Goal: Task Accomplishment & Management: Complete application form

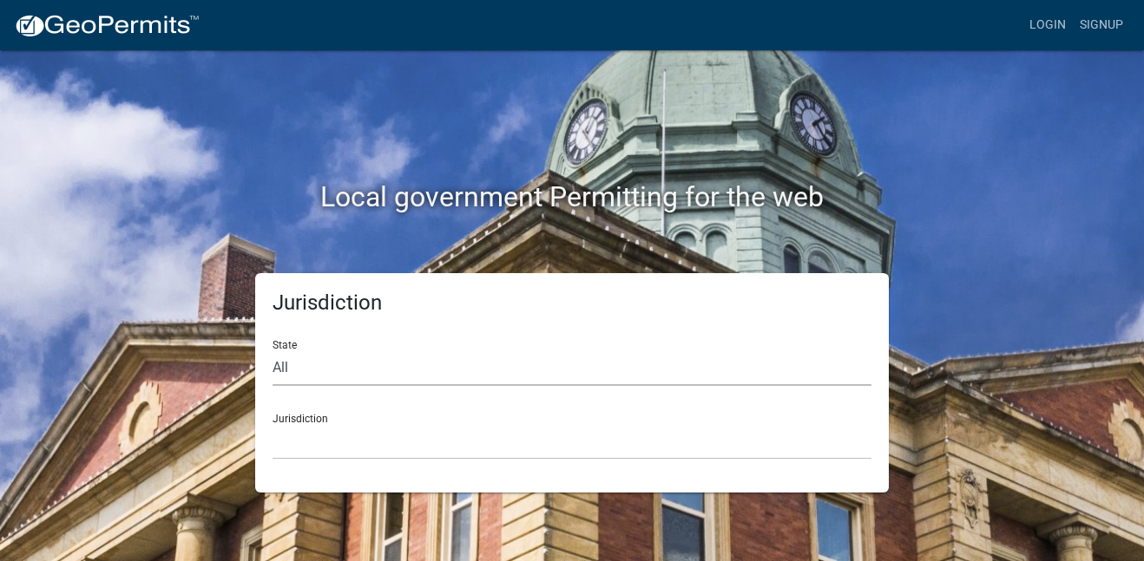
click at [436, 371] on select "All [US_STATE] [US_STATE] [US_STATE] [US_STATE] [US_STATE] [US_STATE] [US_STATE…" at bounding box center [571, 369] width 599 height 36
select select "[US_STATE]"
click at [272, 351] on select "All [US_STATE] [US_STATE] [US_STATE] [US_STATE] [US_STATE] [US_STATE] [US_STATE…" at bounding box center [571, 369] width 599 height 36
click at [352, 443] on select "City of [GEOGRAPHIC_DATA], [US_STATE] City of [GEOGRAPHIC_DATA], [US_STATE] Cit…" at bounding box center [571, 442] width 599 height 36
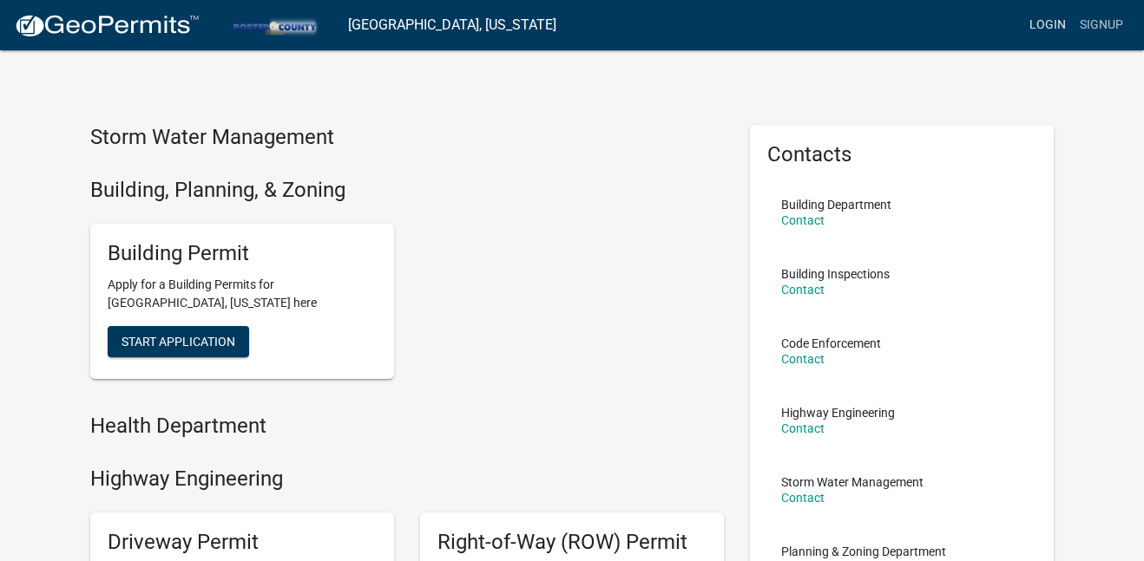
click at [1050, 13] on link "Login" at bounding box center [1047, 25] width 50 height 33
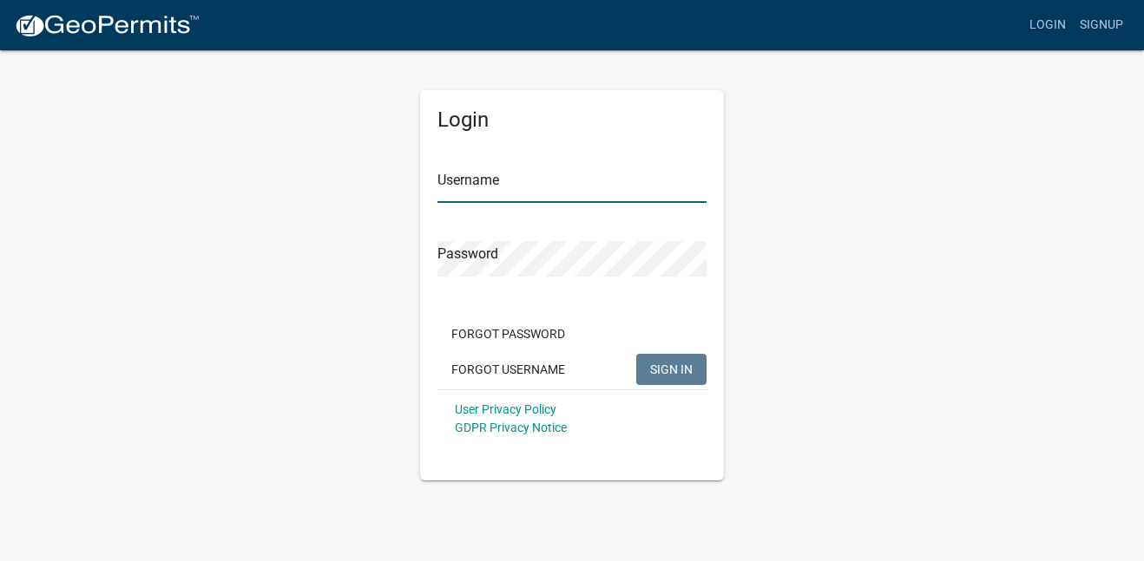
type input "BMBREMODELINGLLC"
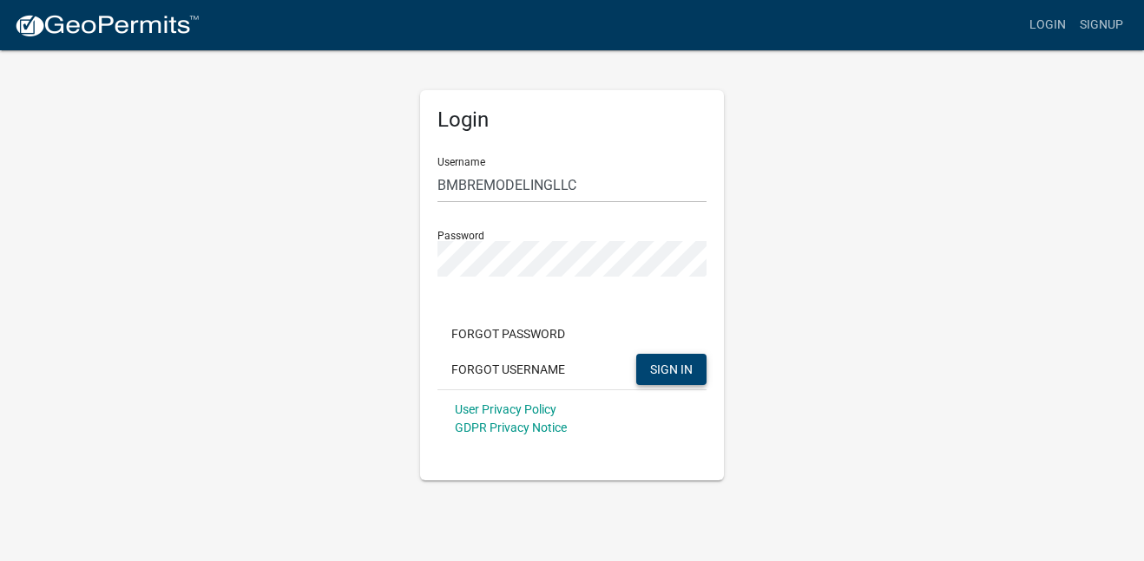
click at [672, 377] on button "SIGN IN" at bounding box center [671, 369] width 70 height 31
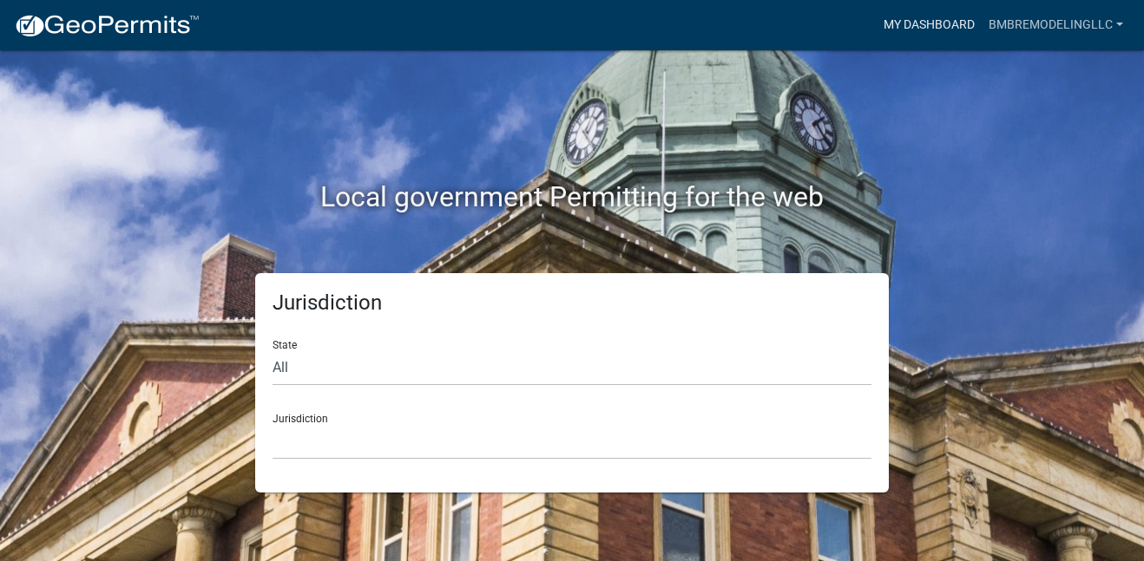
click at [960, 16] on link "My Dashboard" at bounding box center [928, 25] width 105 height 33
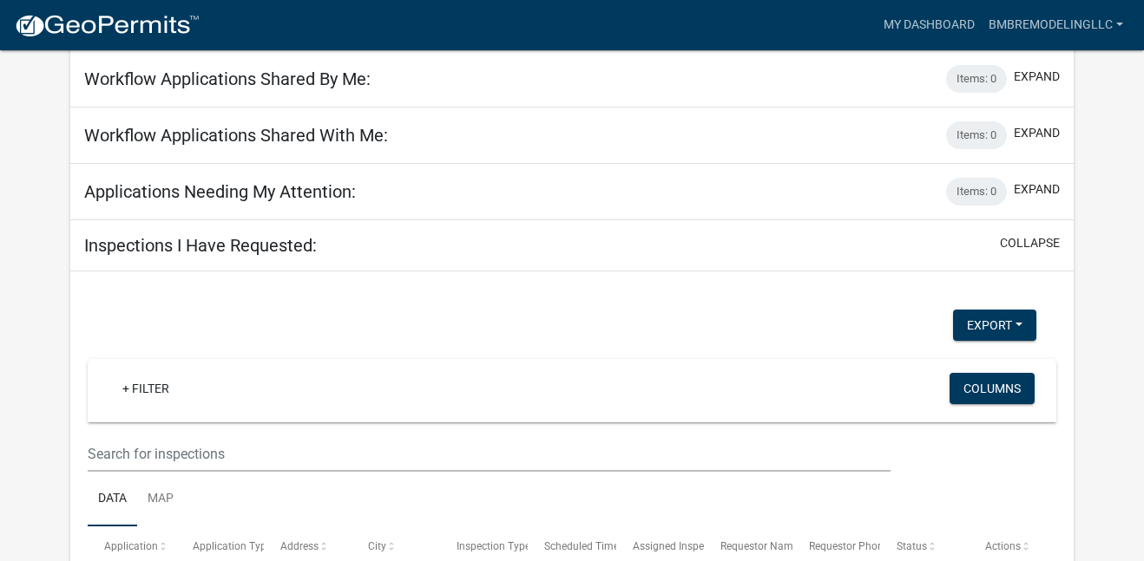
scroll to position [493, 0]
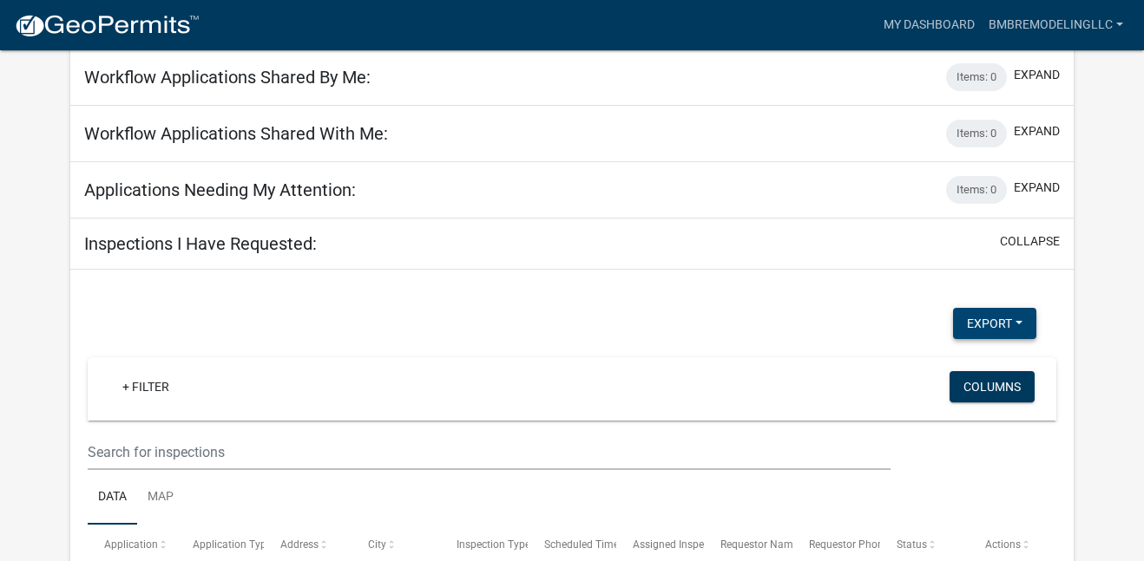
click at [982, 339] on button "Export" at bounding box center [994, 323] width 83 height 31
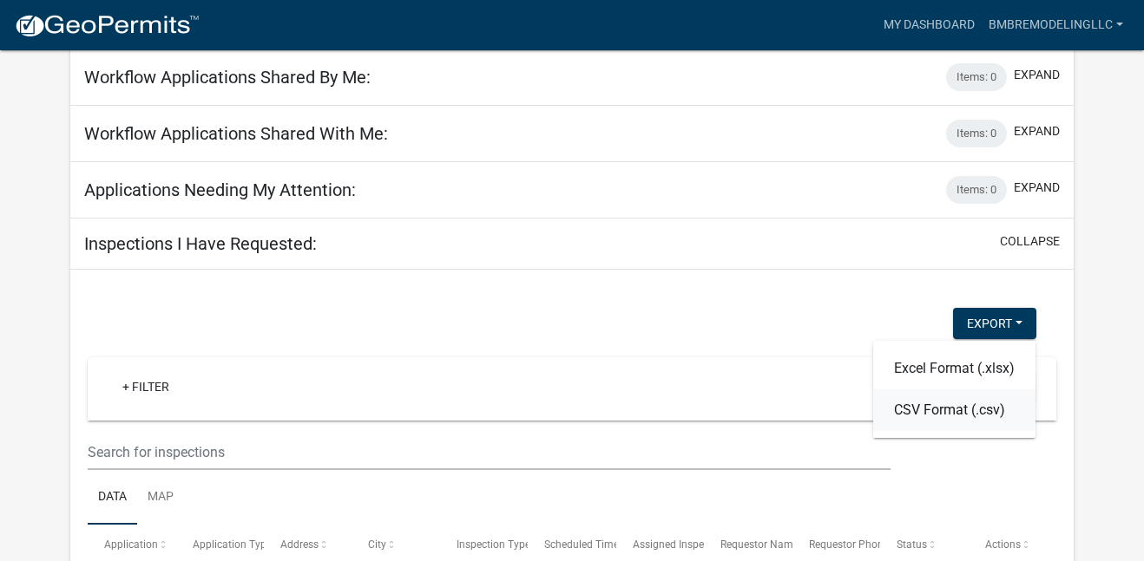
click at [952, 427] on button "CSV Format (.csv)" at bounding box center [954, 411] width 162 height 42
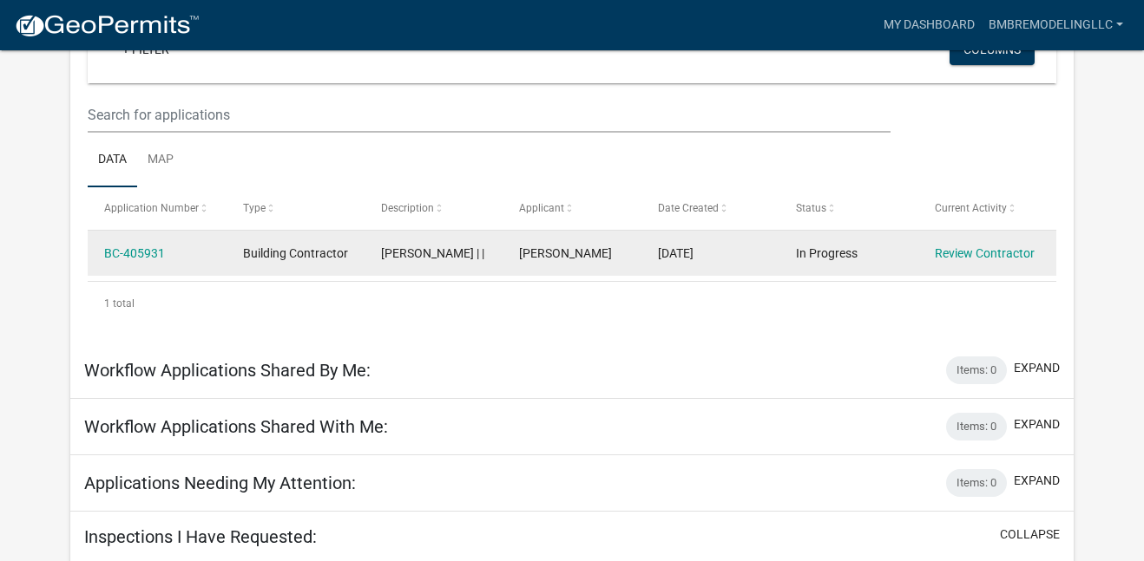
scroll to position [201, 0]
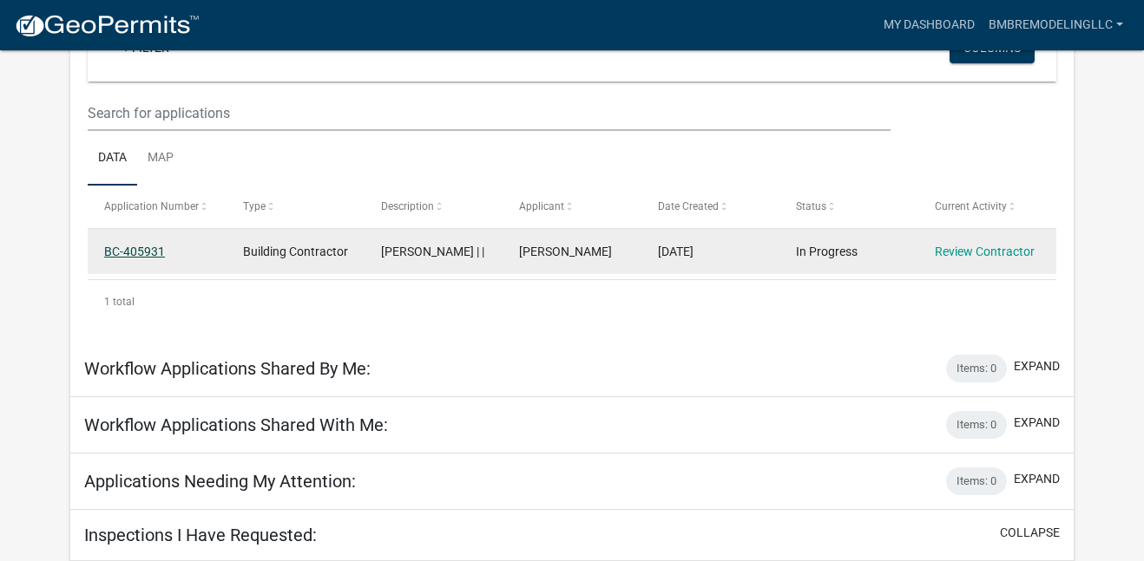
click at [144, 246] on link "BC-405931" at bounding box center [134, 252] width 61 height 14
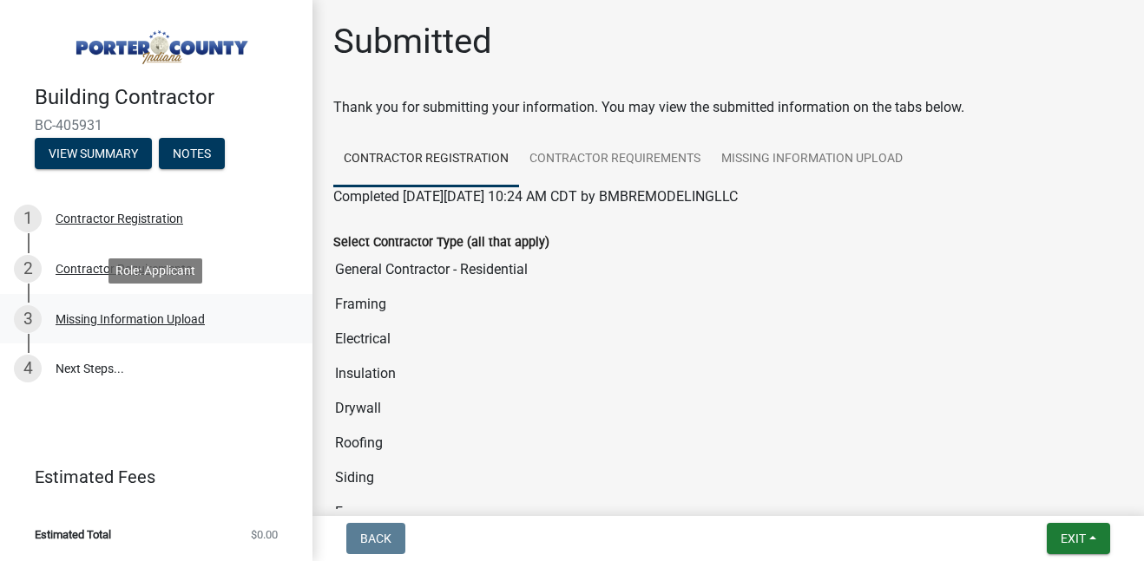
click at [169, 313] on div "Missing Information Upload" at bounding box center [130, 319] width 149 height 12
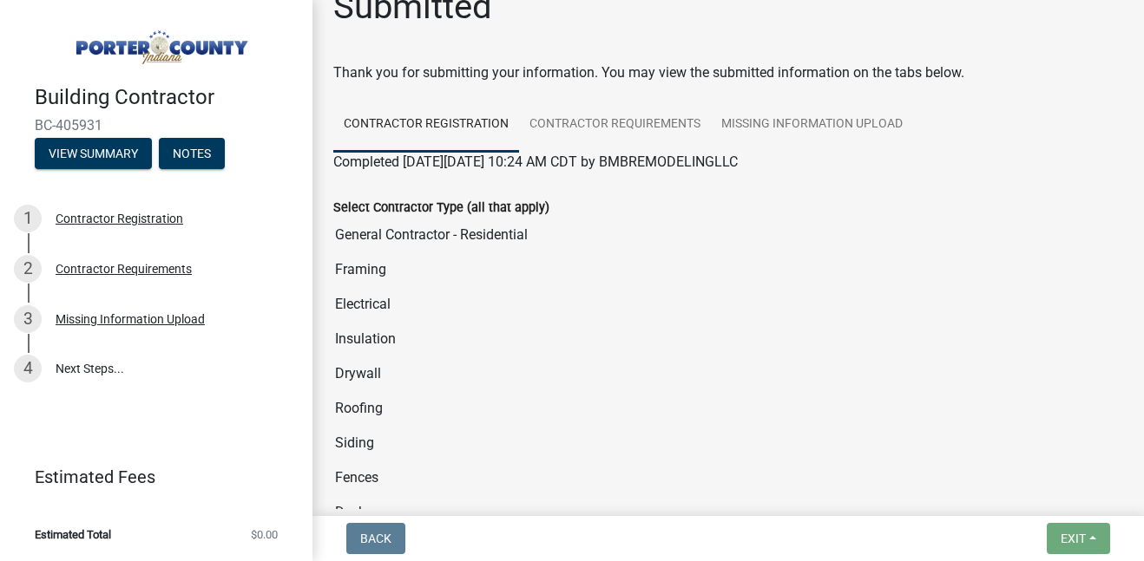
scroll to position [36, 0]
click at [789, 121] on link "Missing Information Upload" at bounding box center [812, 124] width 202 height 56
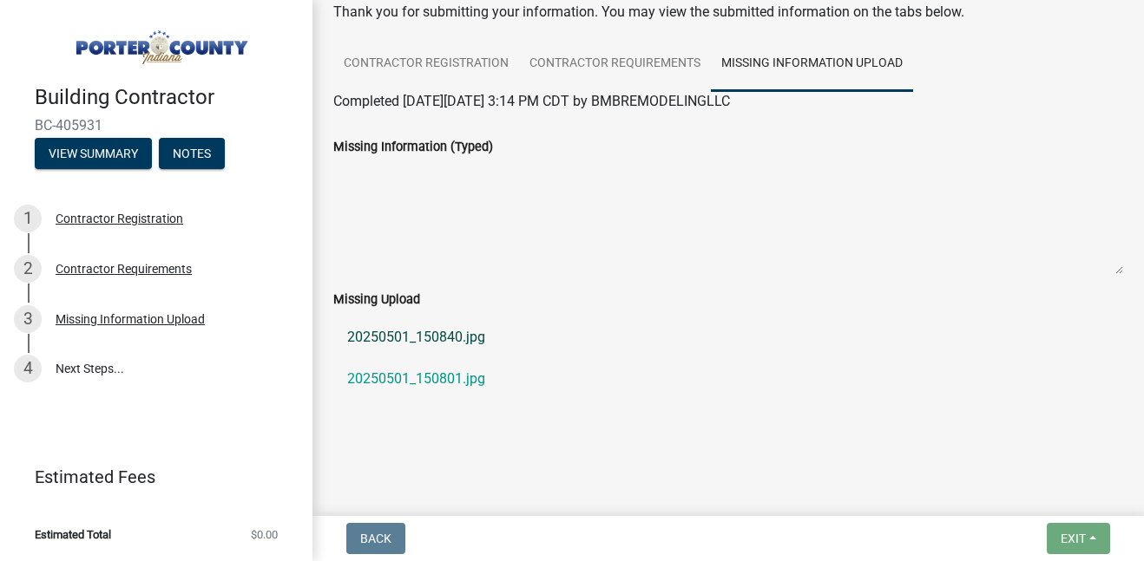
scroll to position [0, 0]
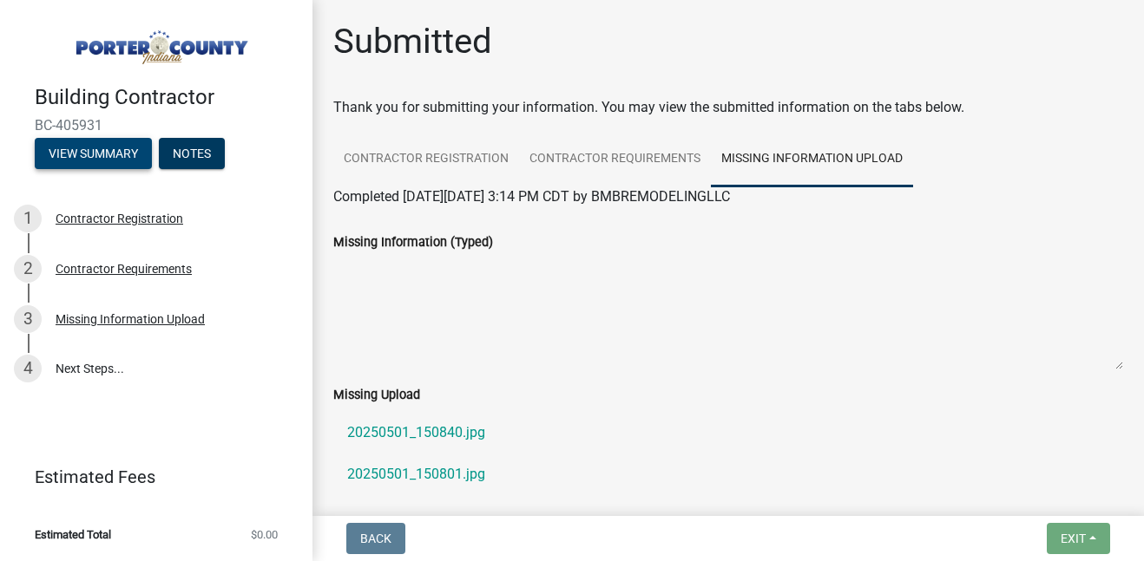
click at [80, 157] on button "View Summary" at bounding box center [93, 153] width 117 height 31
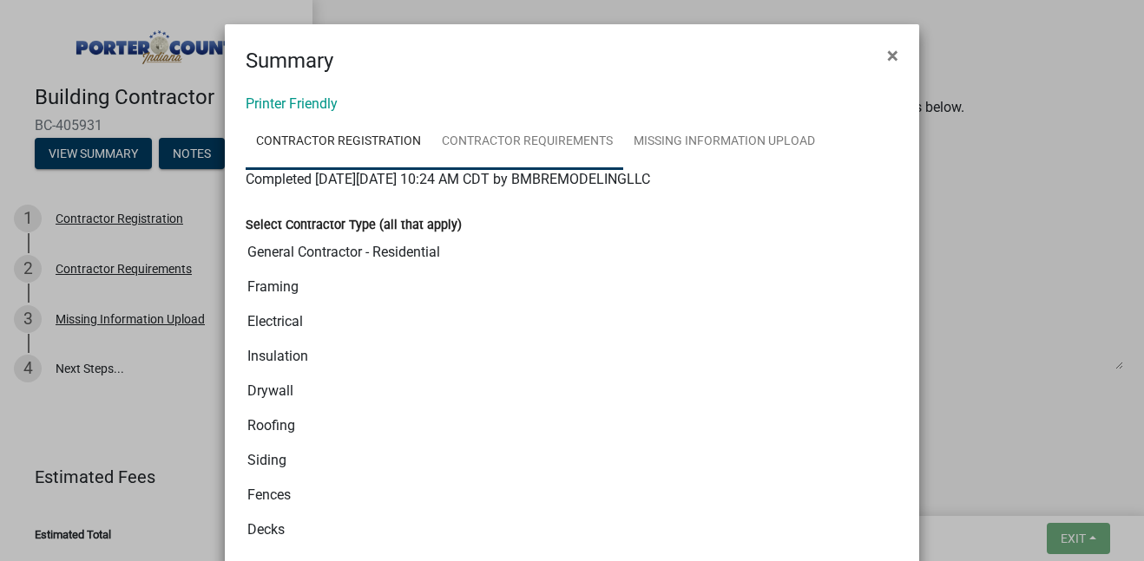
click at [537, 136] on link "Contractor Requirements" at bounding box center [527, 143] width 192 height 56
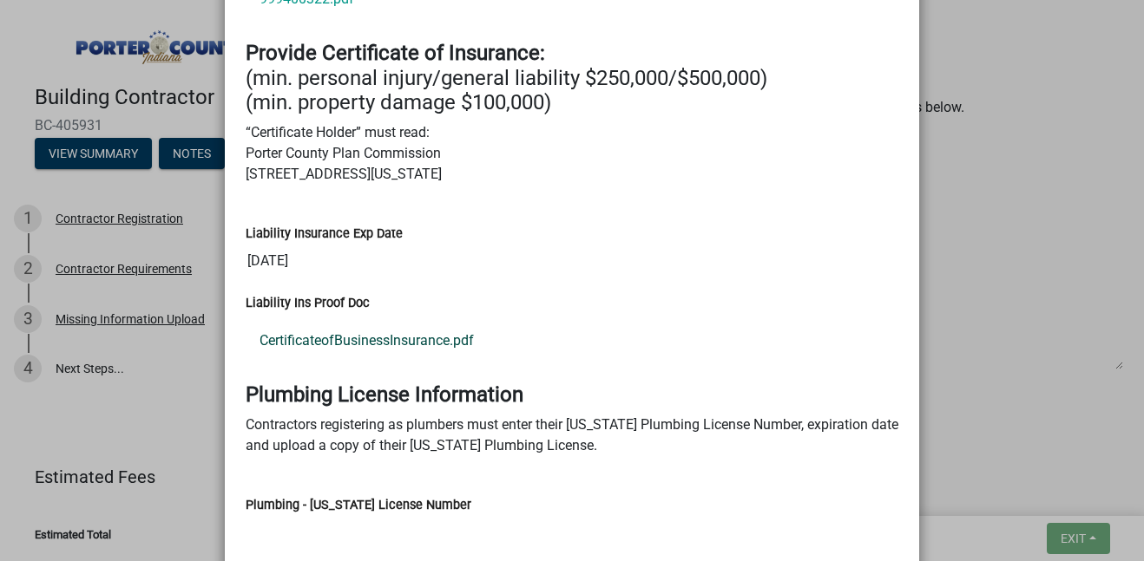
scroll to position [641, 0]
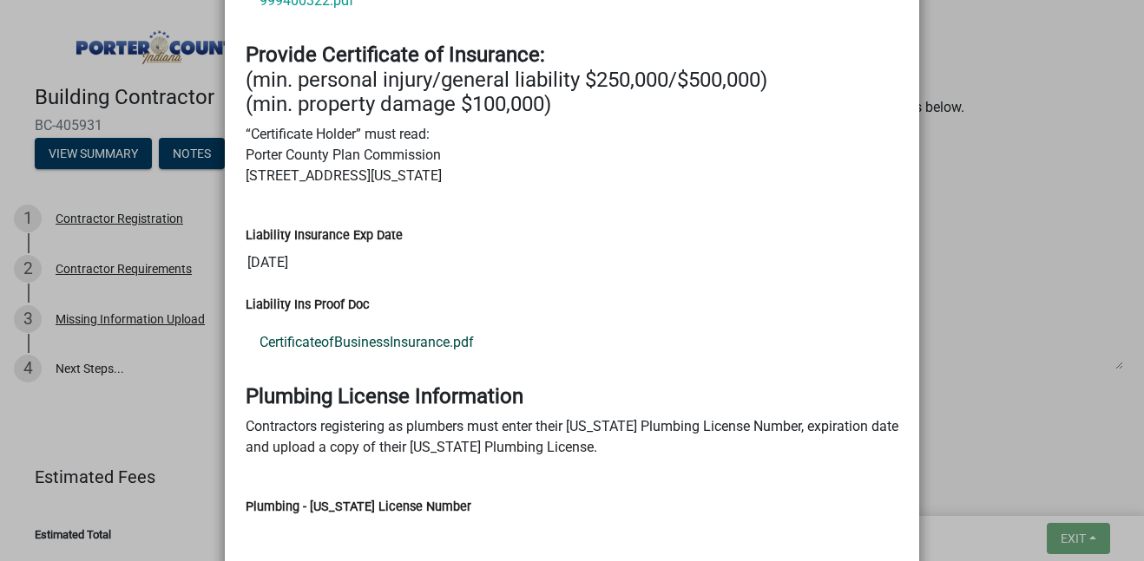
click at [464, 323] on link "CertificateofBusinessInsurance.pdf" at bounding box center [572, 343] width 652 height 42
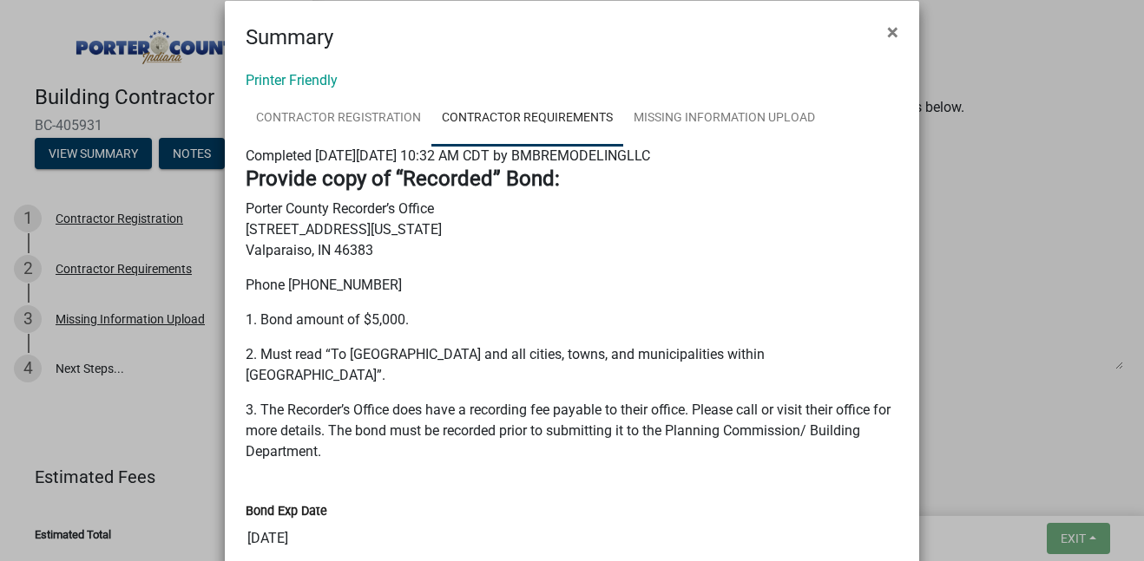
scroll to position [0, 0]
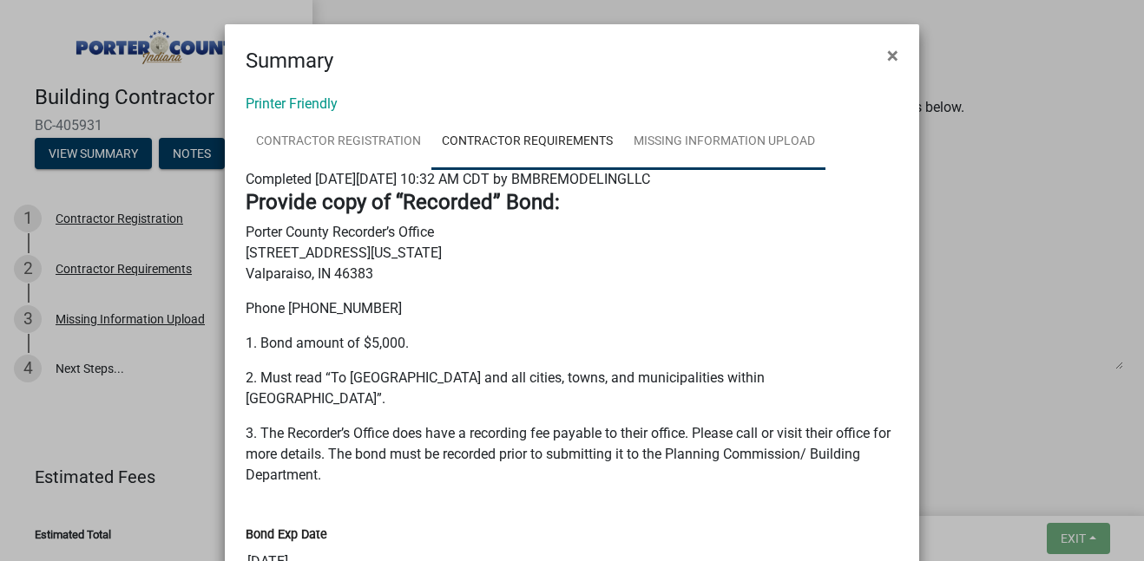
click at [707, 158] on link "Missing Information Upload" at bounding box center [724, 143] width 202 height 56
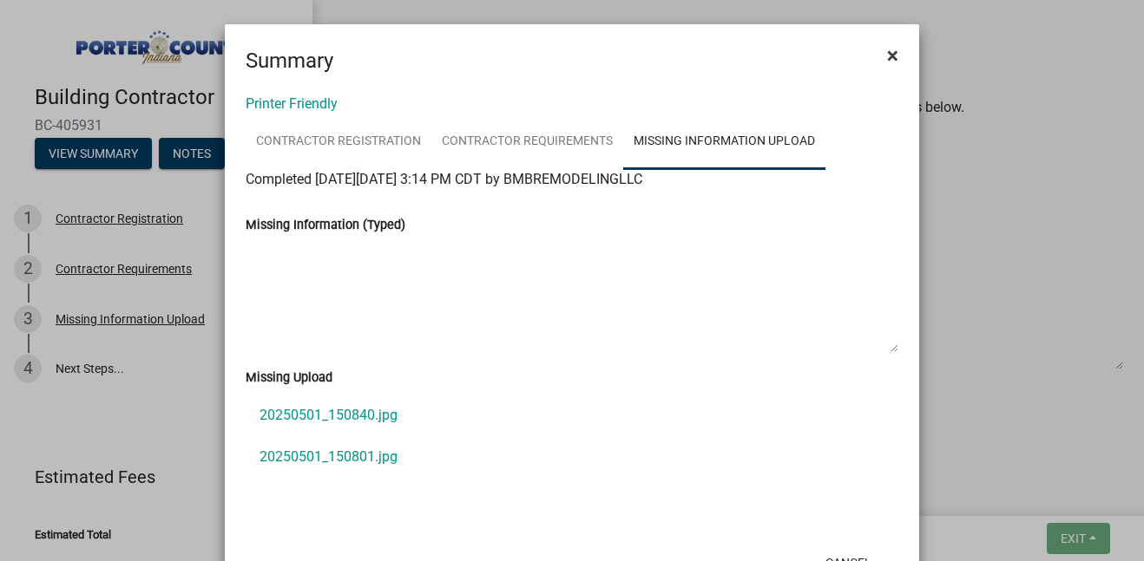
click at [884, 51] on button "×" at bounding box center [892, 55] width 39 height 49
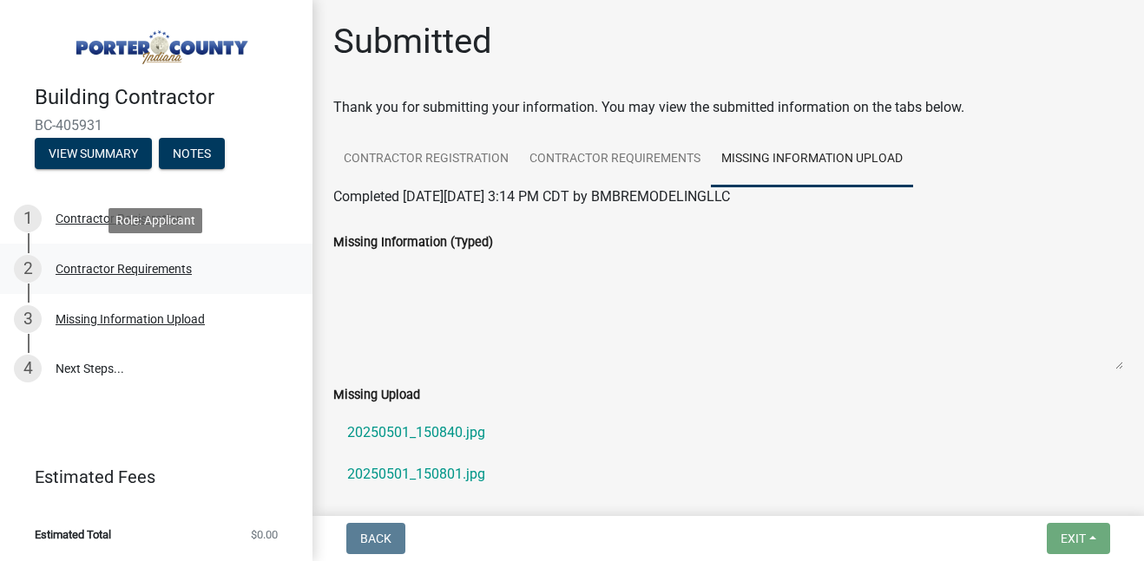
click at [109, 264] on div "Contractor Requirements" at bounding box center [124, 269] width 136 height 12
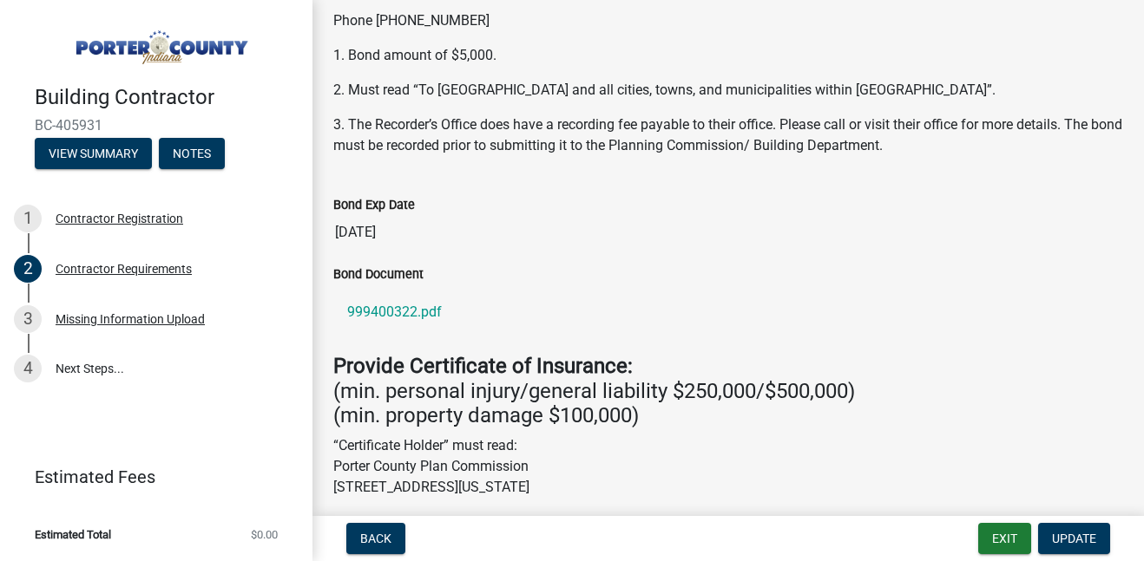
scroll to position [196, 0]
click at [1081, 546] on button "Update" at bounding box center [1074, 538] width 72 height 31
click at [1077, 537] on span "Update" at bounding box center [1074, 539] width 44 height 14
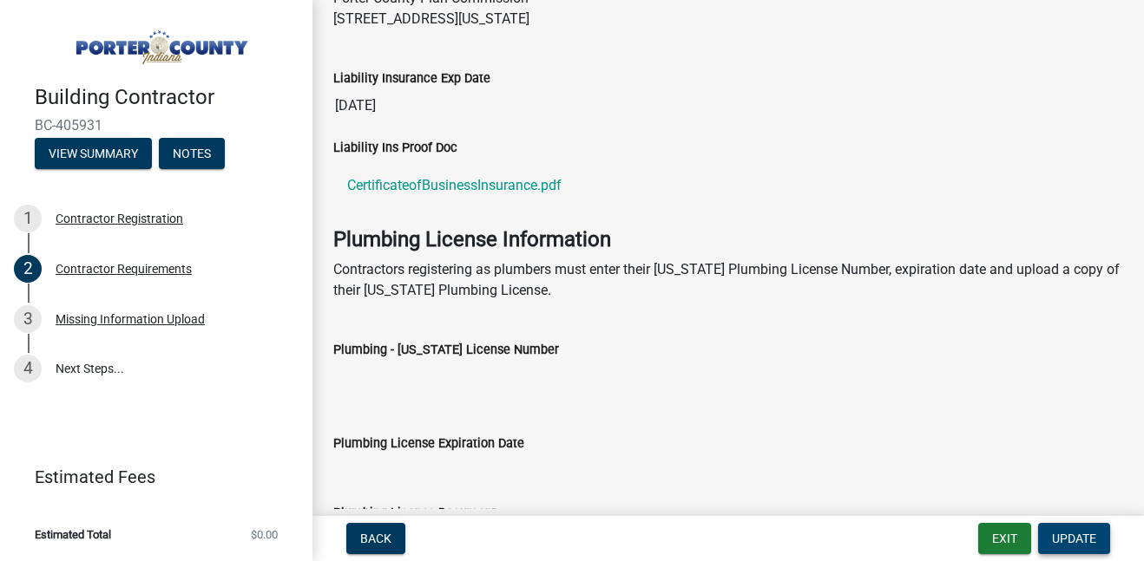
scroll to position [773, 0]
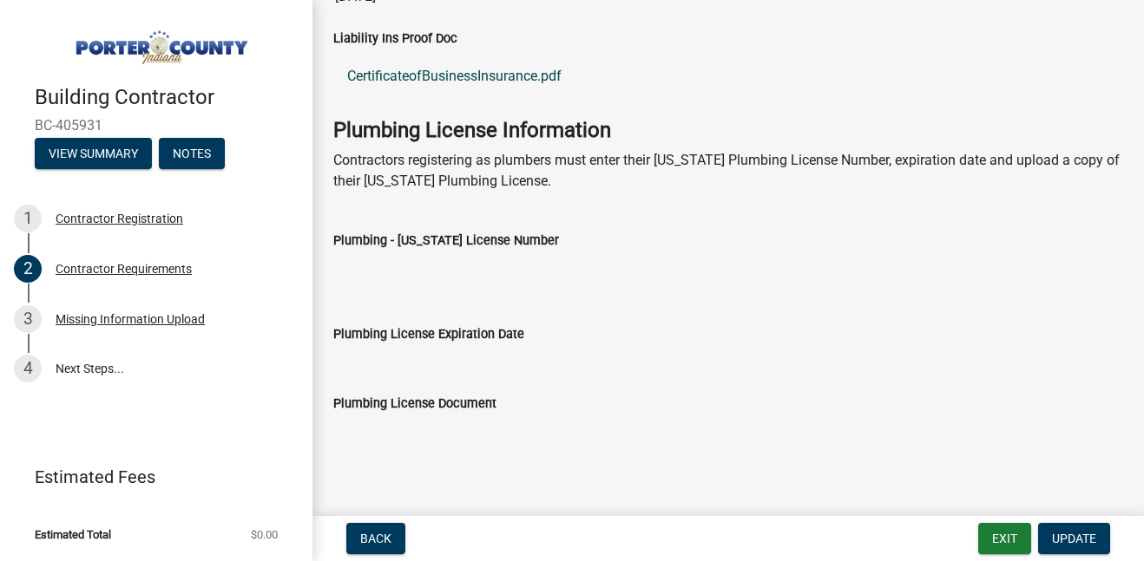
click at [547, 82] on link "CertificateofBusinessInsurance.pdf" at bounding box center [728, 77] width 790 height 42
click at [192, 157] on button "Notes" at bounding box center [192, 153] width 66 height 31
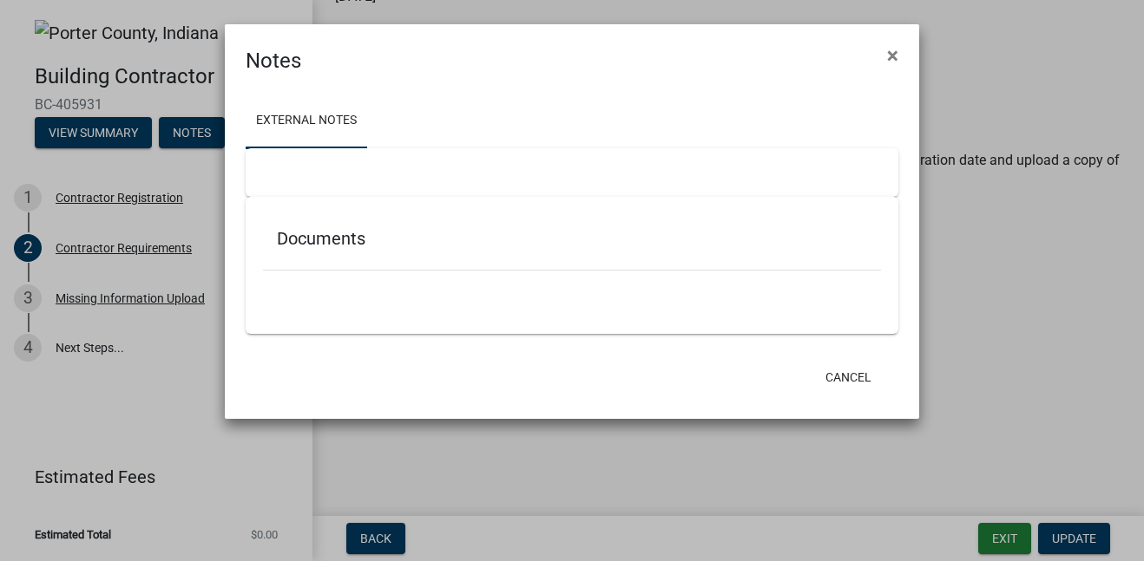
click at [479, 254] on div "Documents" at bounding box center [572, 242] width 618 height 56
click at [891, 51] on span "×" at bounding box center [892, 55] width 11 height 24
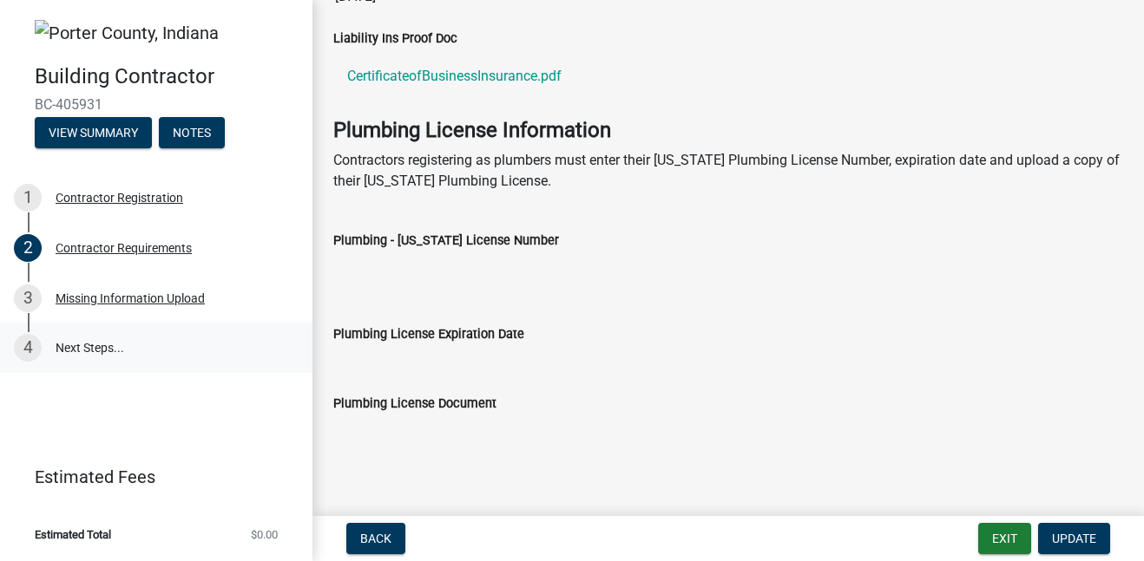
click at [68, 344] on link "4 Next Steps..." at bounding box center [156, 348] width 312 height 50
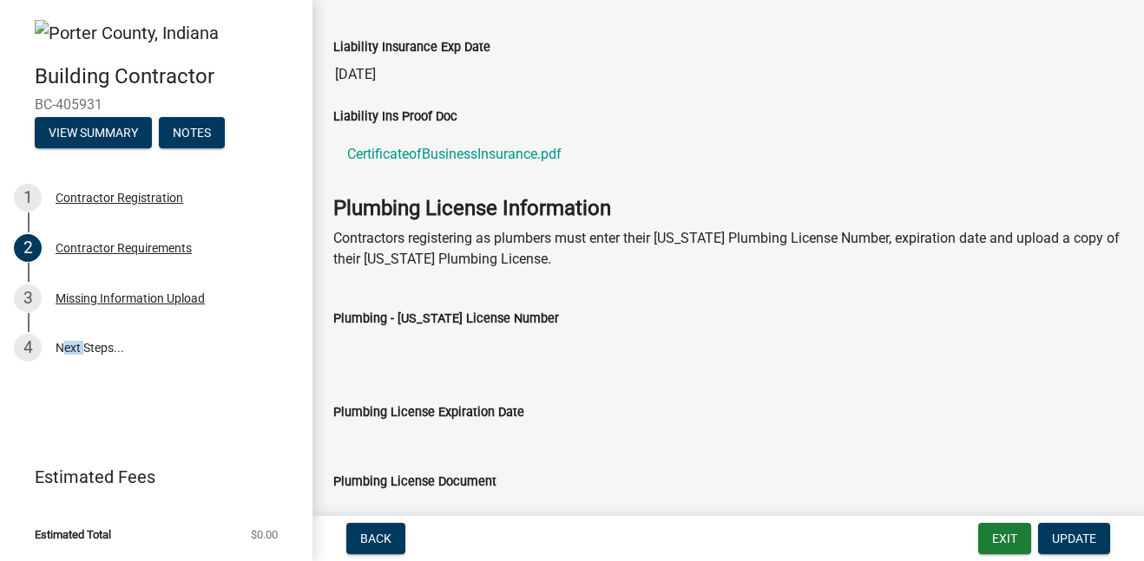
scroll to position [690, 0]
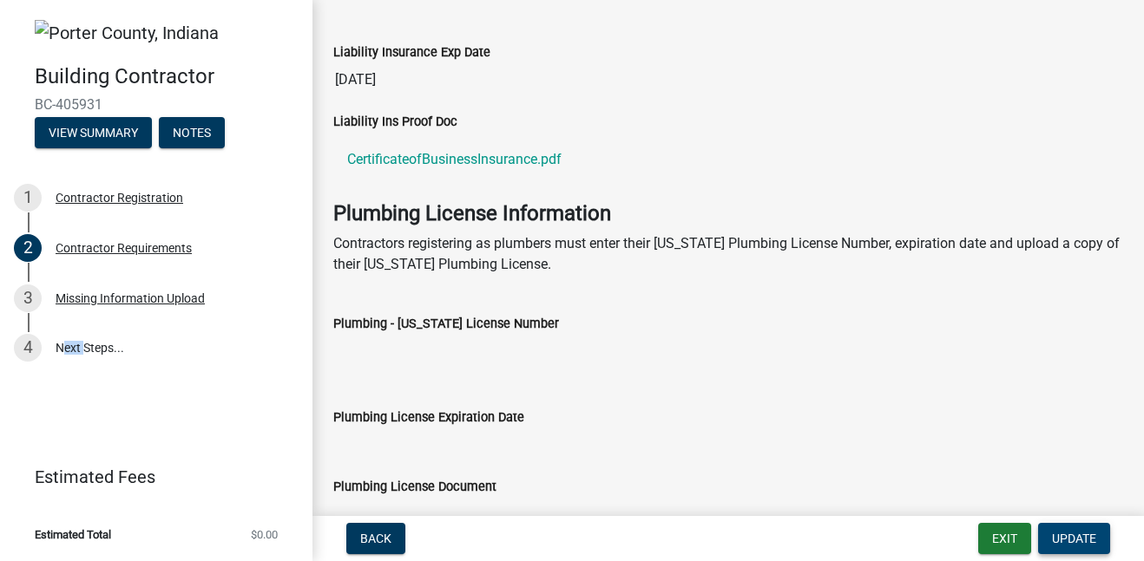
click at [1062, 536] on span "Update" at bounding box center [1074, 539] width 44 height 14
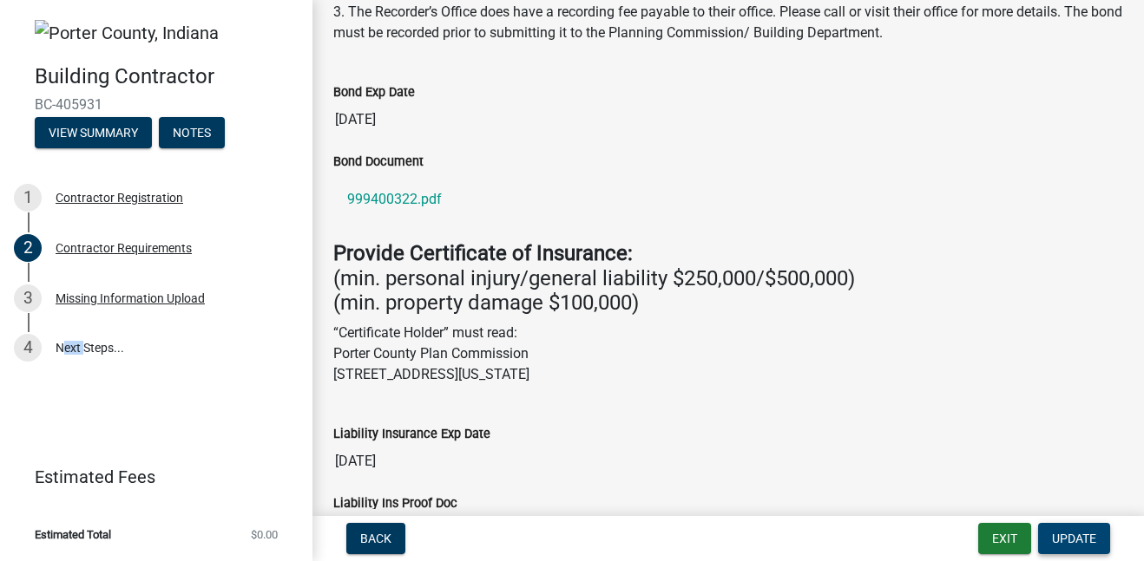
scroll to position [0, 0]
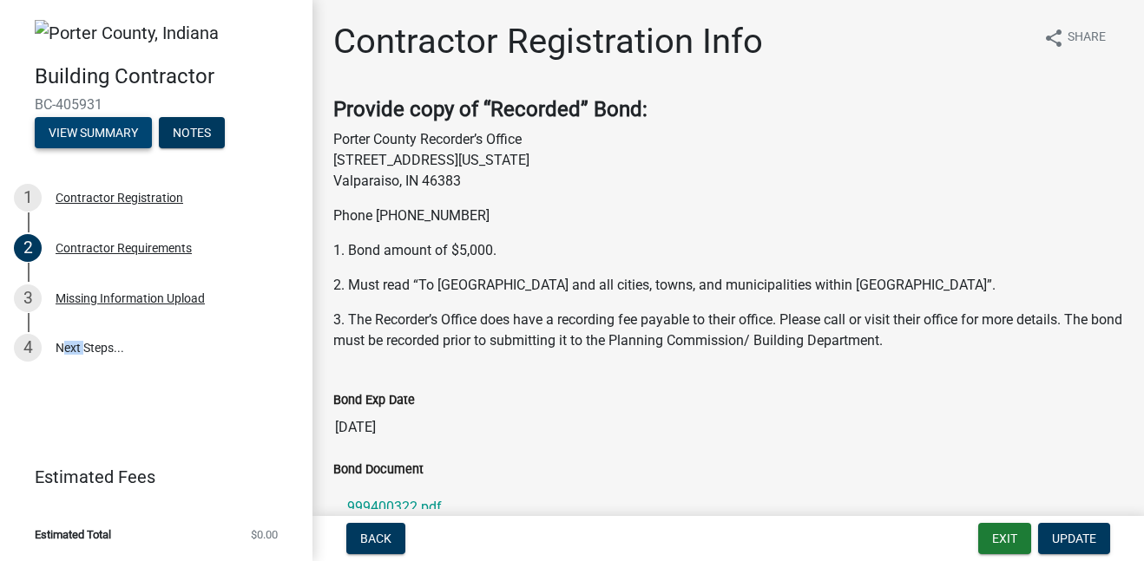
click at [82, 134] on button "View Summary" at bounding box center [93, 132] width 117 height 31
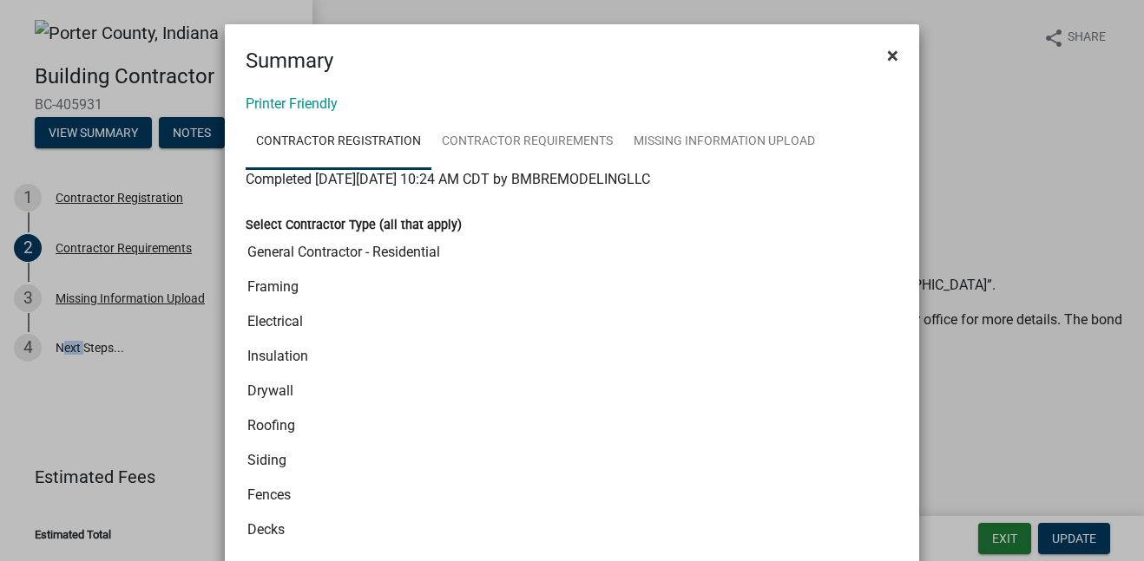
click at [891, 51] on span "×" at bounding box center [892, 55] width 11 height 24
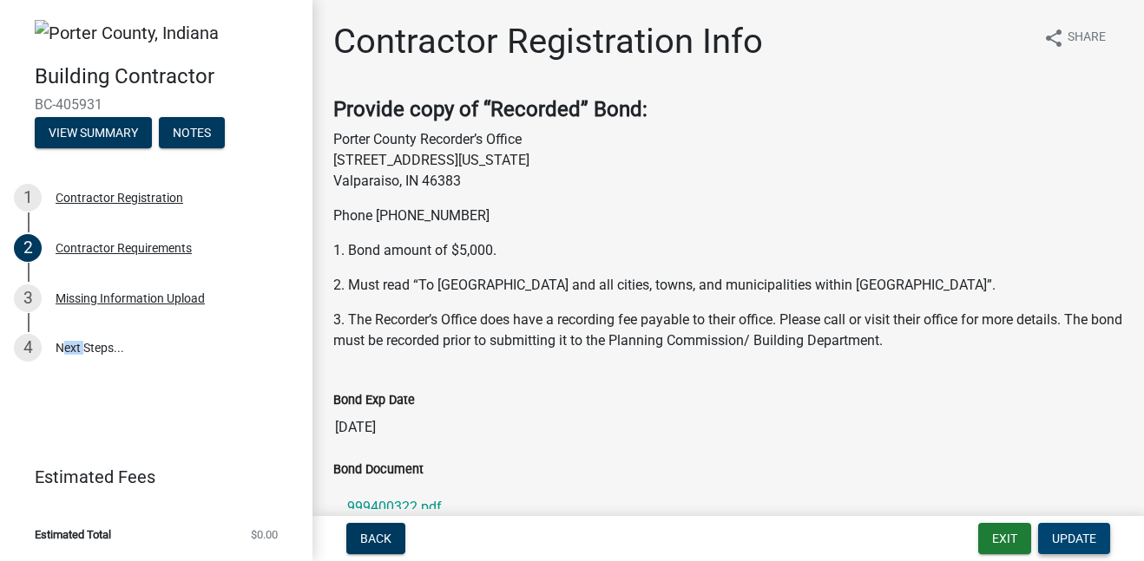
click at [1073, 535] on span "Update" at bounding box center [1074, 539] width 44 height 14
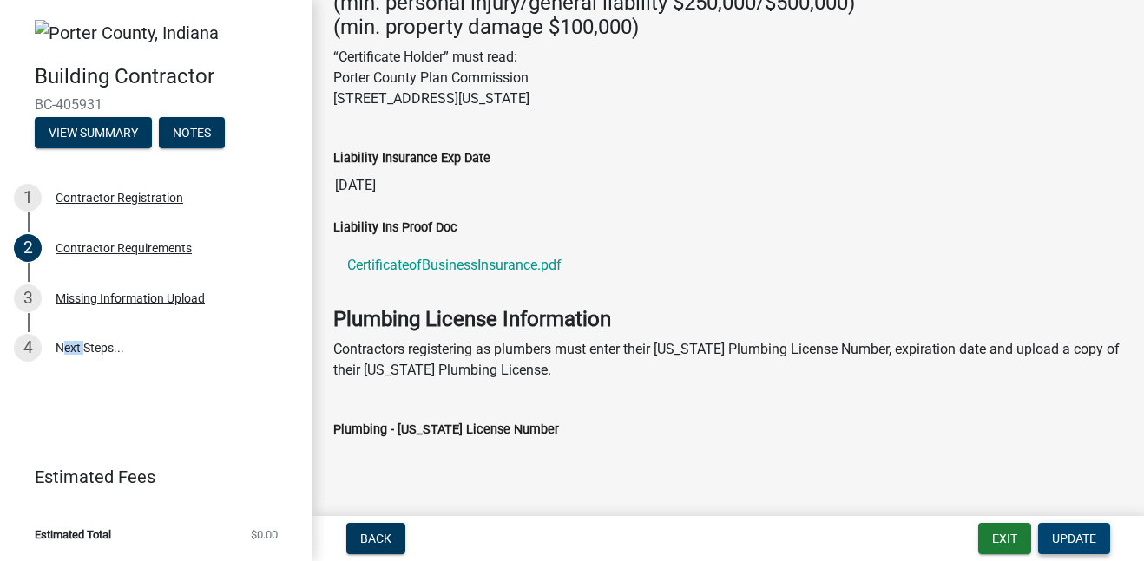
scroll to position [587, 0]
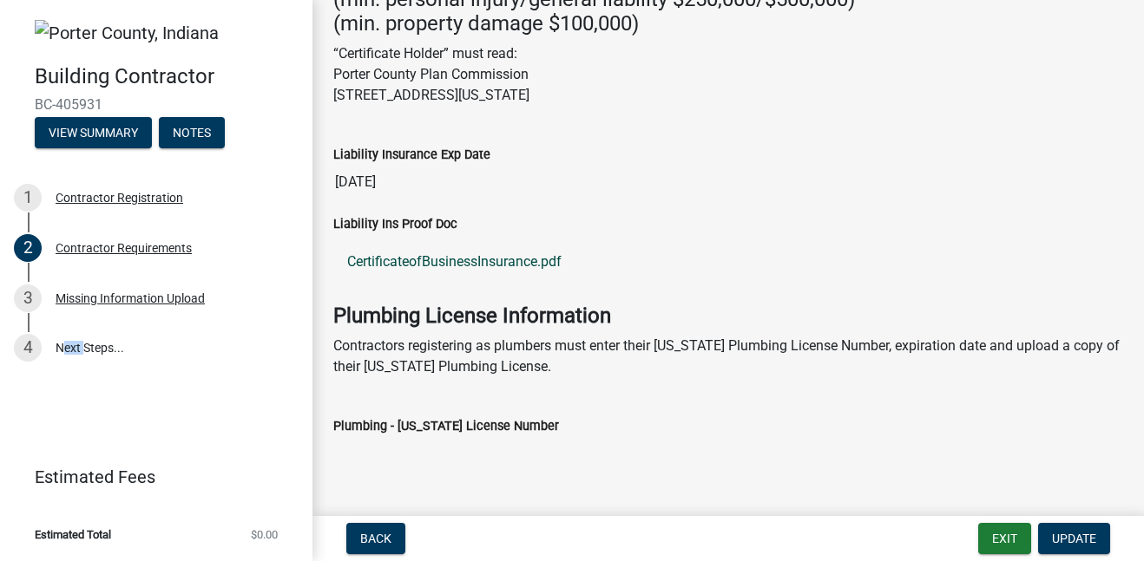
click at [432, 266] on link "CertificateofBusinessInsurance.pdf" at bounding box center [728, 262] width 790 height 42
click at [193, 304] on div "Missing Information Upload" at bounding box center [130, 298] width 149 height 12
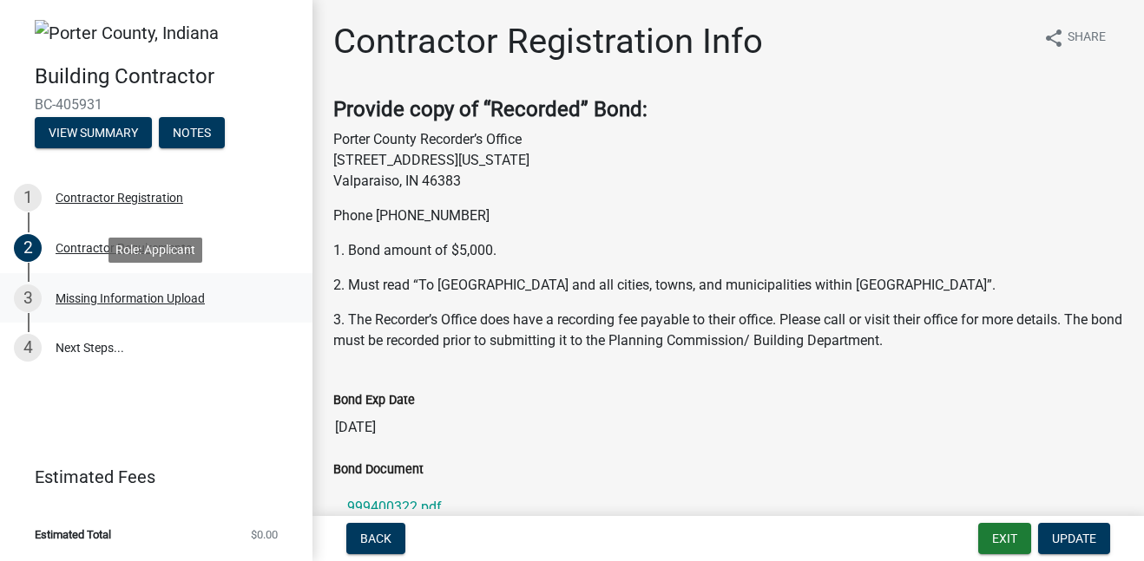
click at [193, 304] on div "Missing Information Upload" at bounding box center [130, 298] width 149 height 12
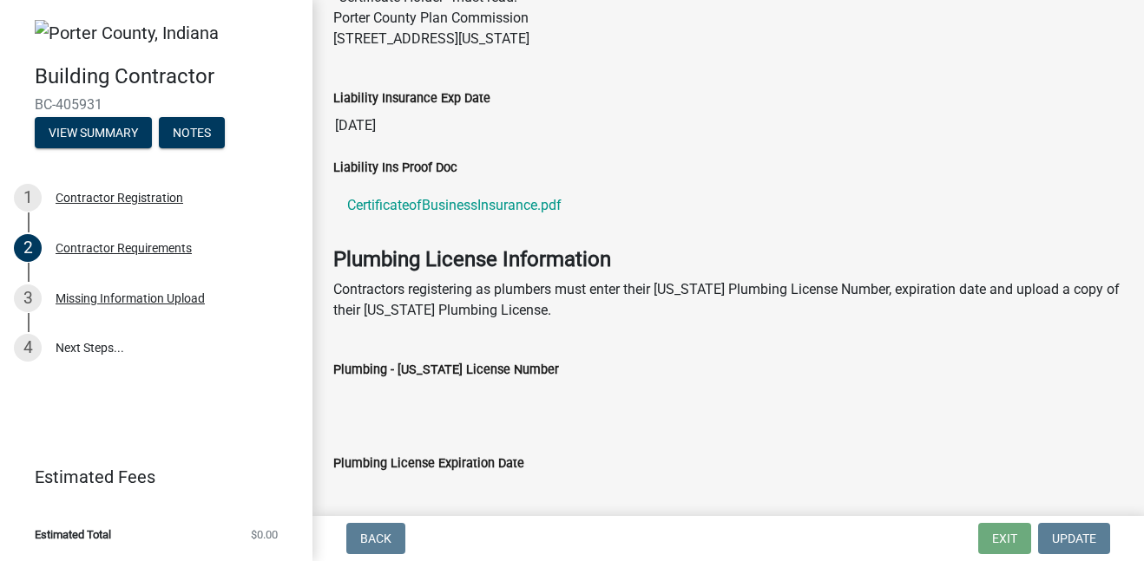
scroll to position [773, 0]
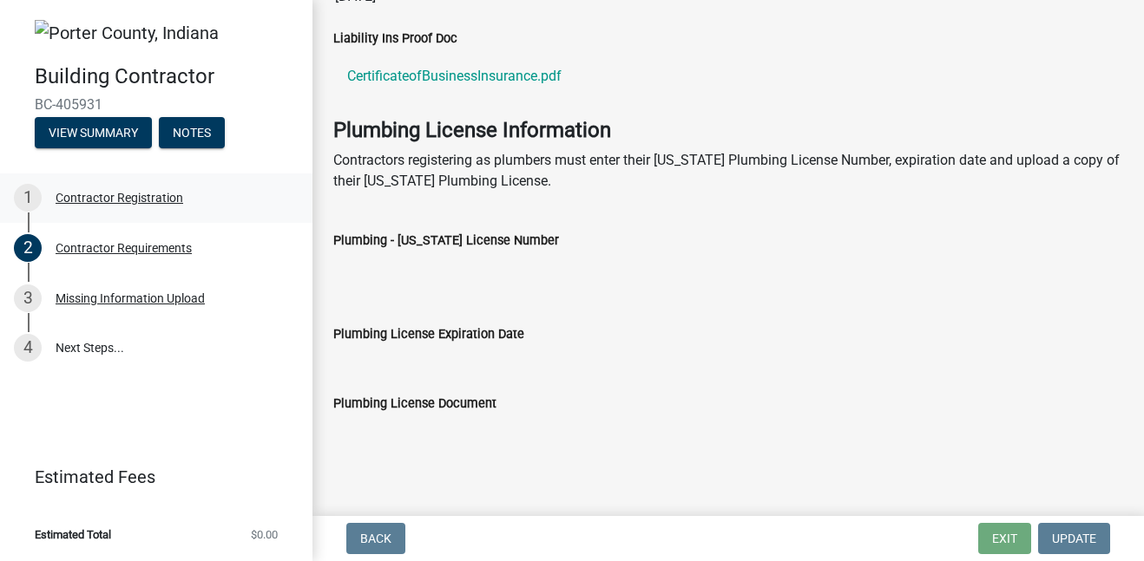
click at [167, 193] on div "Contractor Registration" at bounding box center [120, 198] width 128 height 12
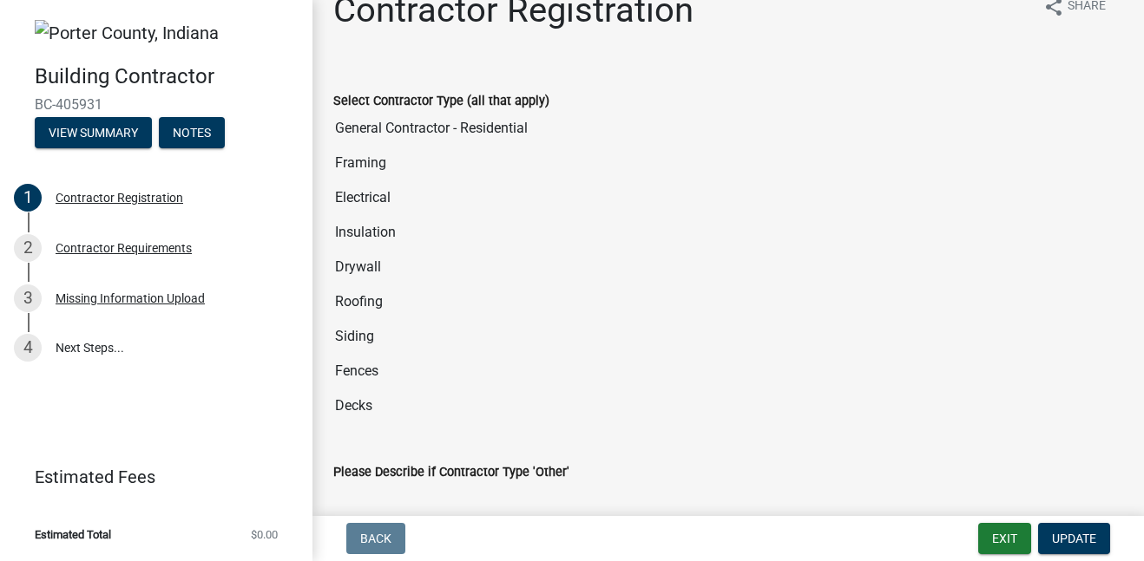
scroll to position [0, 0]
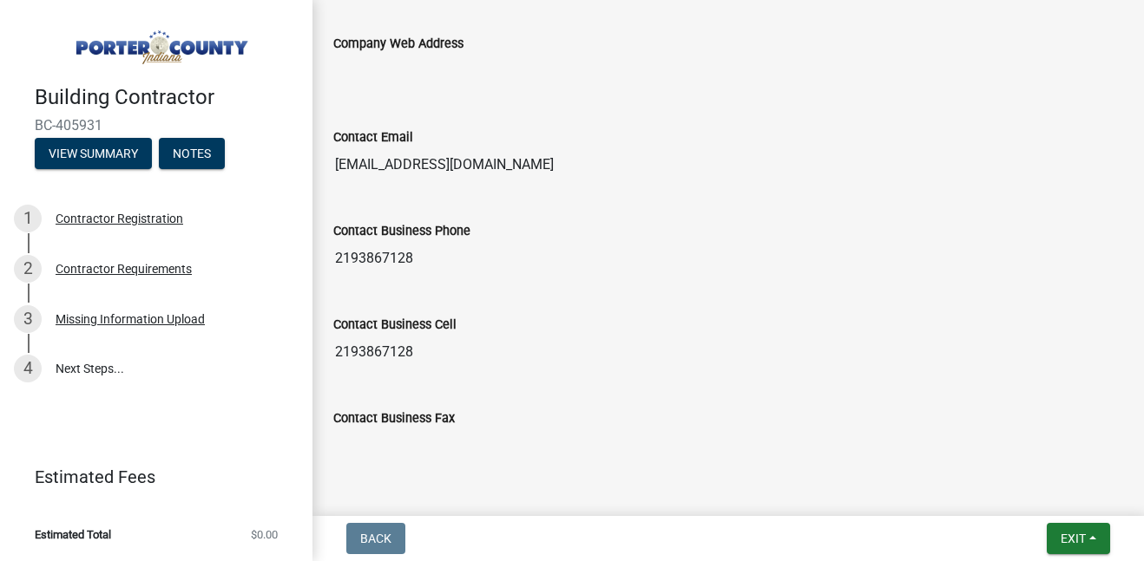
scroll to position [1470, 0]
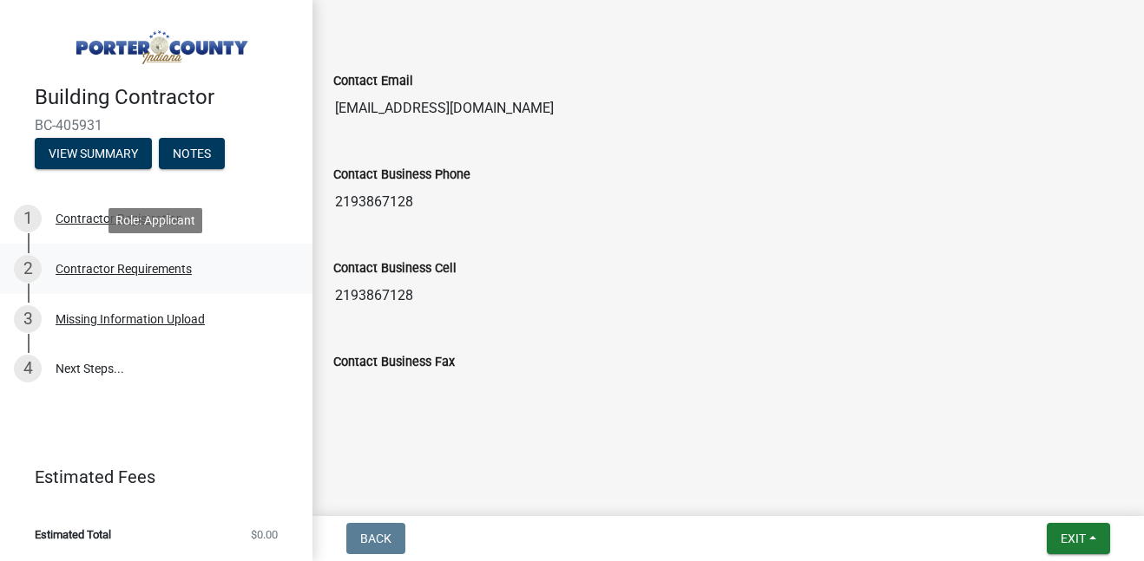
click at [123, 274] on div "Contractor Requirements" at bounding box center [124, 269] width 136 height 12
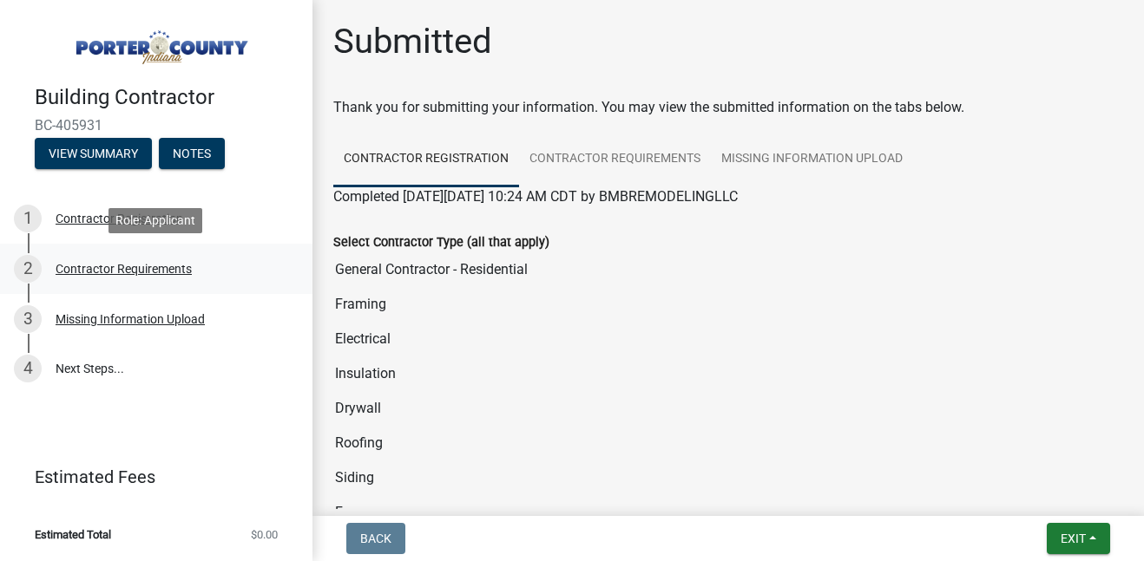
click at [123, 274] on div "Contractor Requirements" at bounding box center [124, 269] width 136 height 12
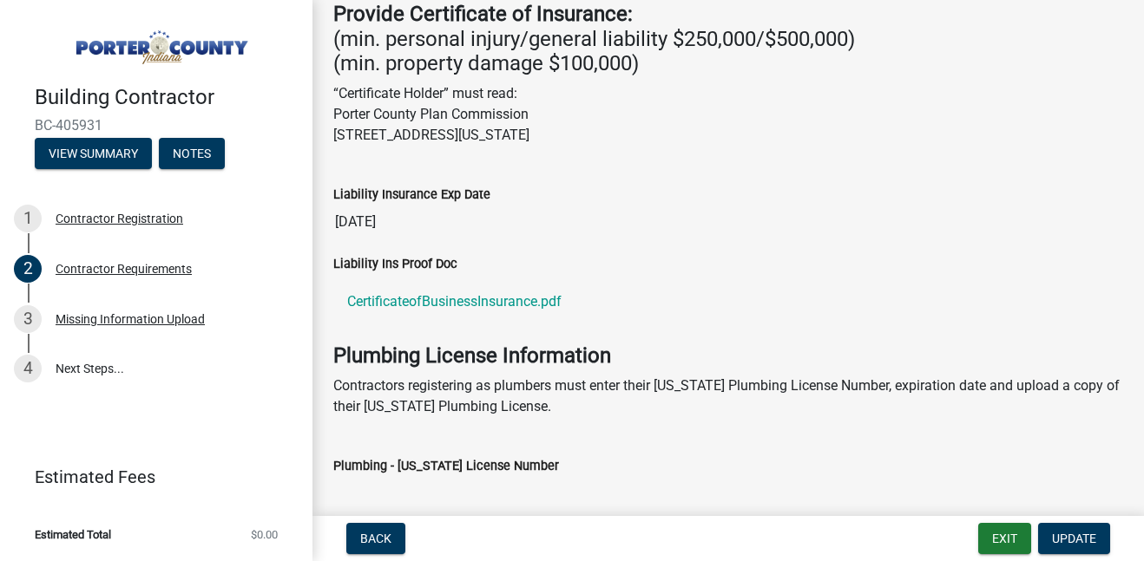
scroll to position [773, 0]
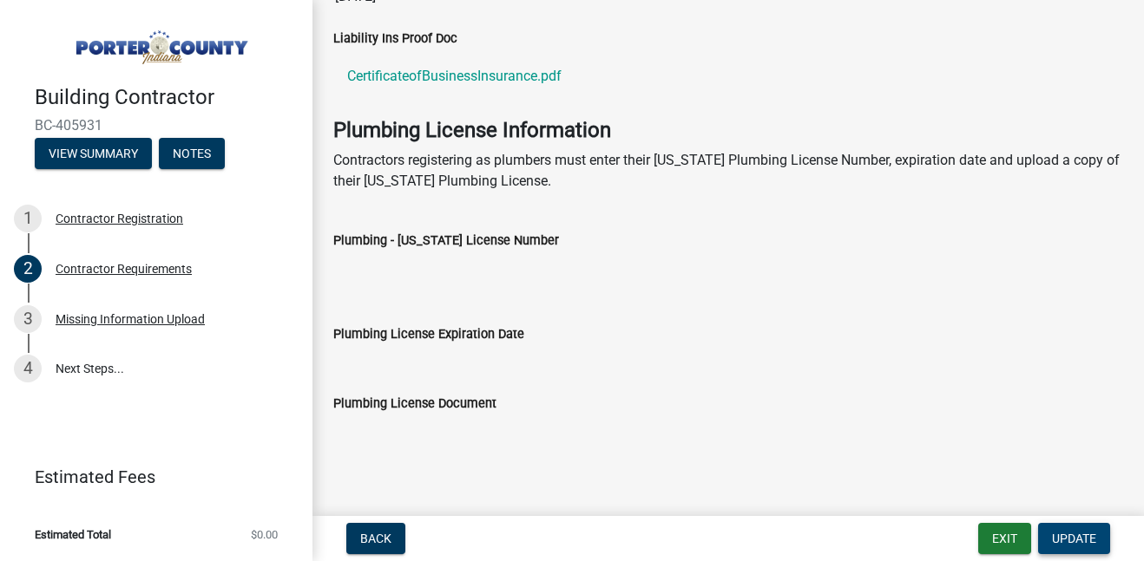
click at [1067, 536] on span "Update" at bounding box center [1074, 539] width 44 height 14
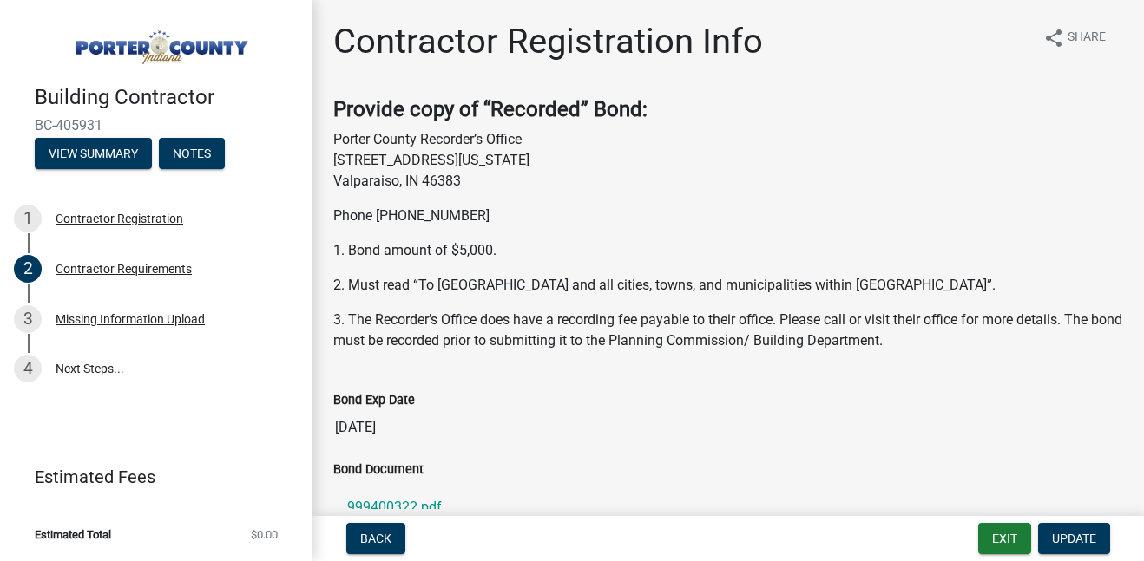
click at [151, 49] on img at bounding box center [160, 42] width 250 height 49
click at [88, 151] on button "View Summary" at bounding box center [93, 153] width 117 height 31
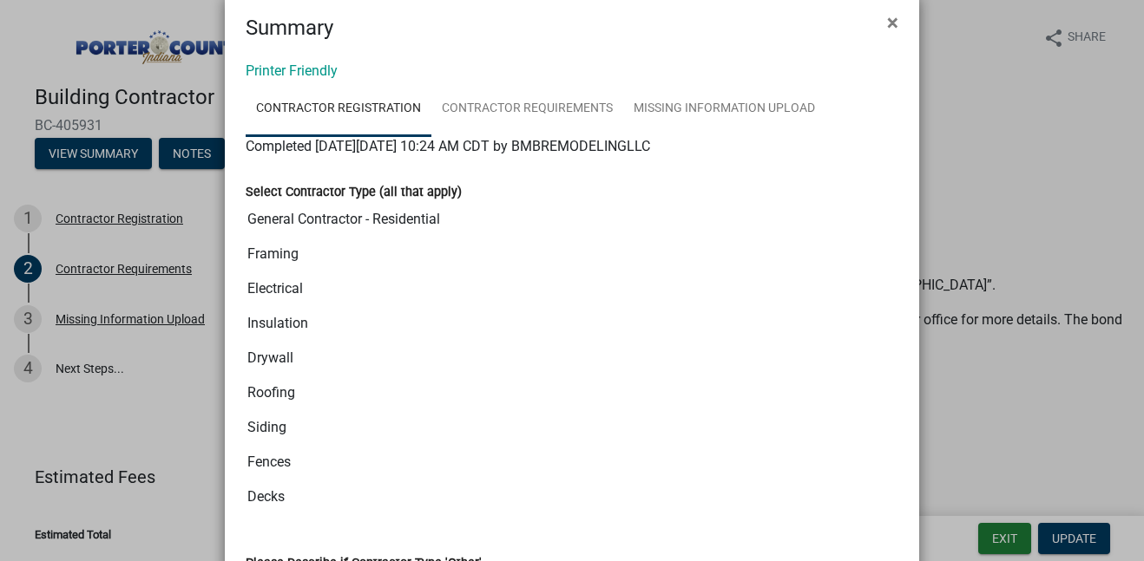
scroll to position [34, 0]
click at [585, 104] on link "Contractor Requirements" at bounding box center [527, 109] width 192 height 56
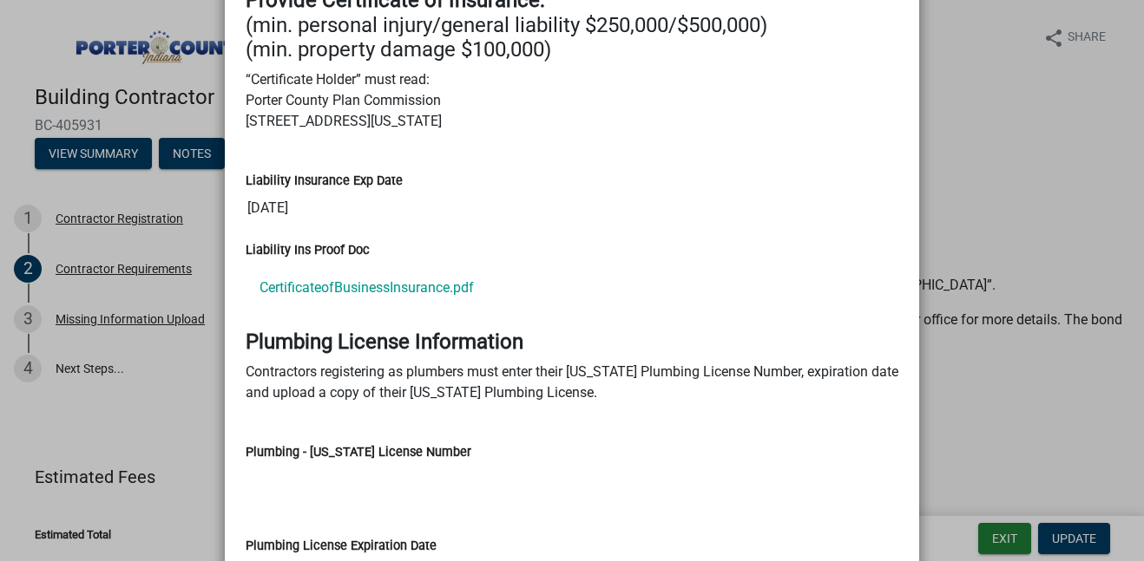
scroll to position [0, 0]
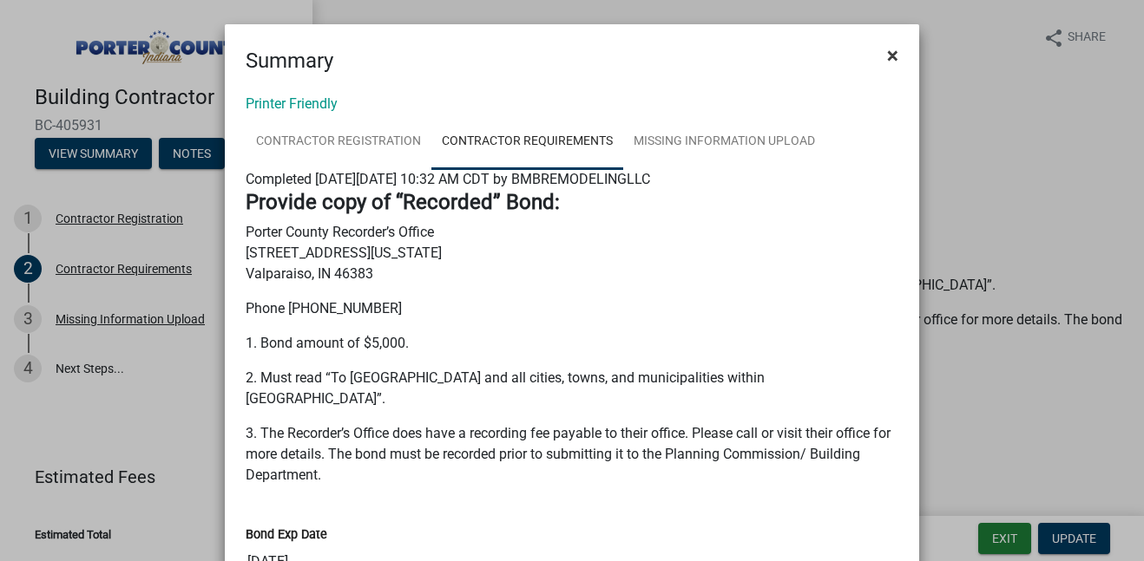
click at [890, 50] on span "×" at bounding box center [892, 55] width 11 height 24
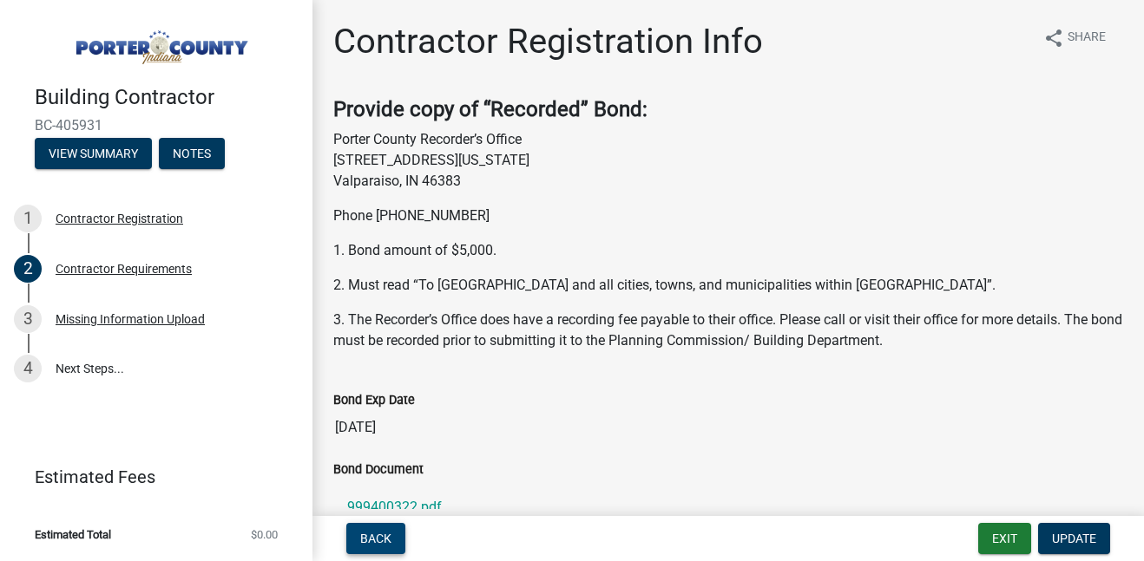
click at [382, 537] on span "Back" at bounding box center [375, 539] width 31 height 14
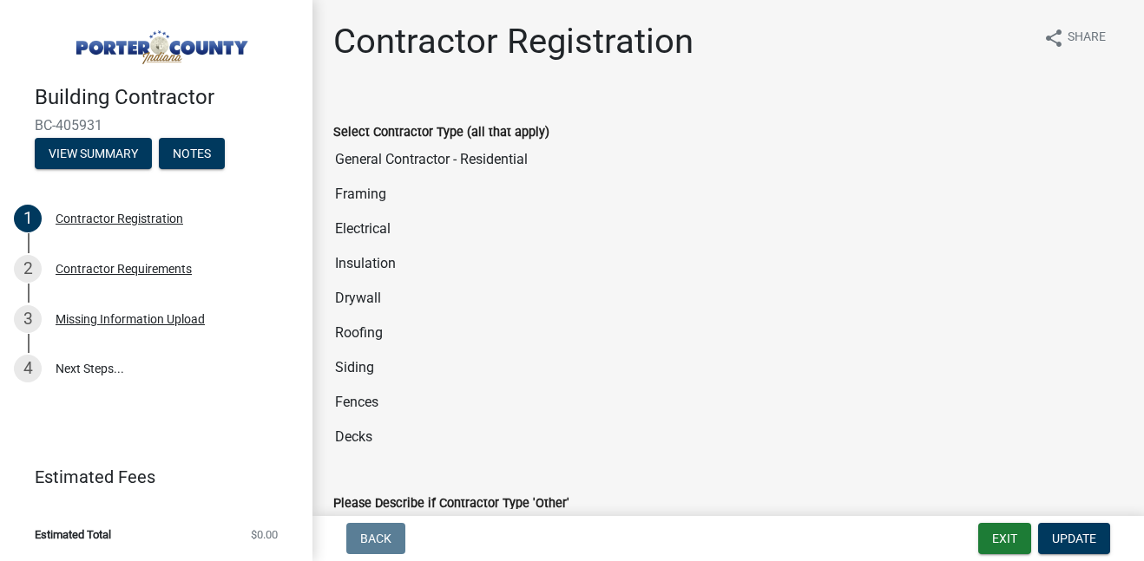
click at [338, 357] on input "Siding" at bounding box center [728, 368] width 790 height 35
click at [175, 362] on link "4 Next Steps..." at bounding box center [156, 369] width 312 height 50
click at [72, 157] on button "View Summary" at bounding box center [93, 153] width 117 height 31
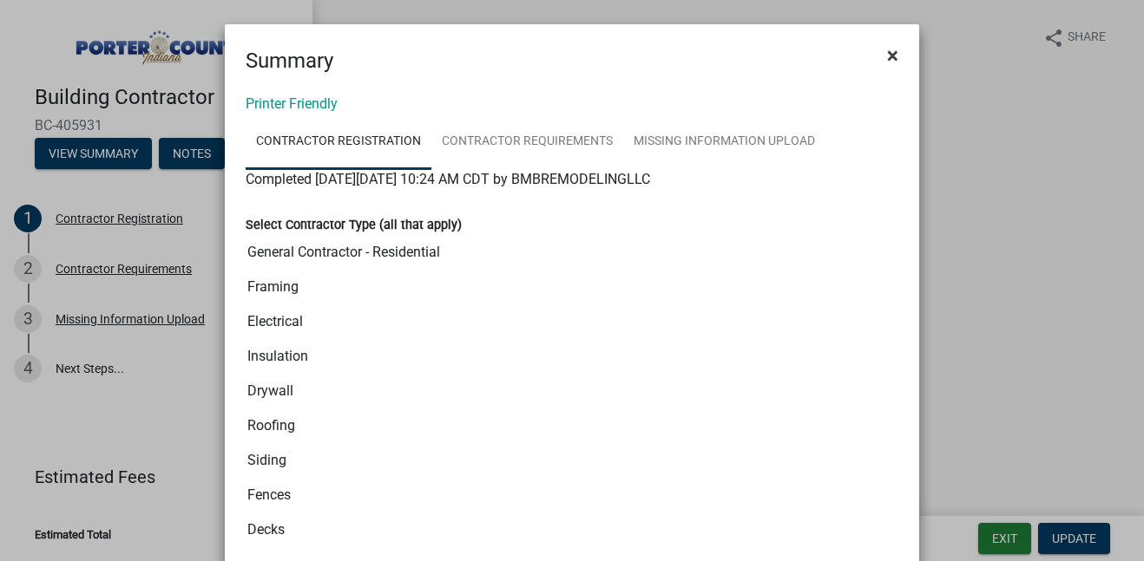
click at [893, 49] on span "×" at bounding box center [892, 55] width 11 height 24
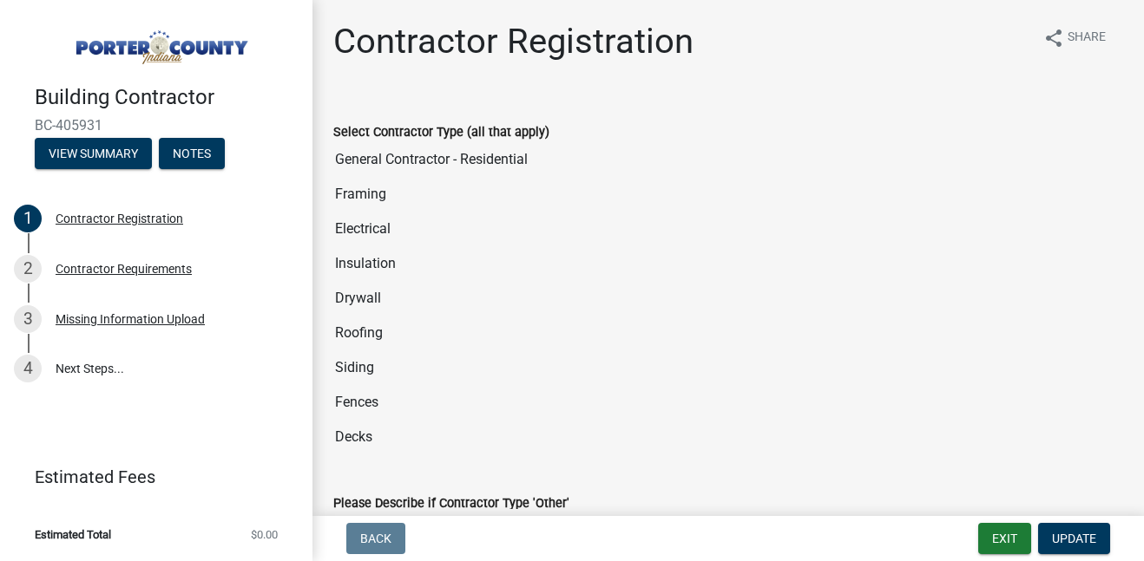
click at [218, 49] on img at bounding box center [160, 42] width 250 height 49
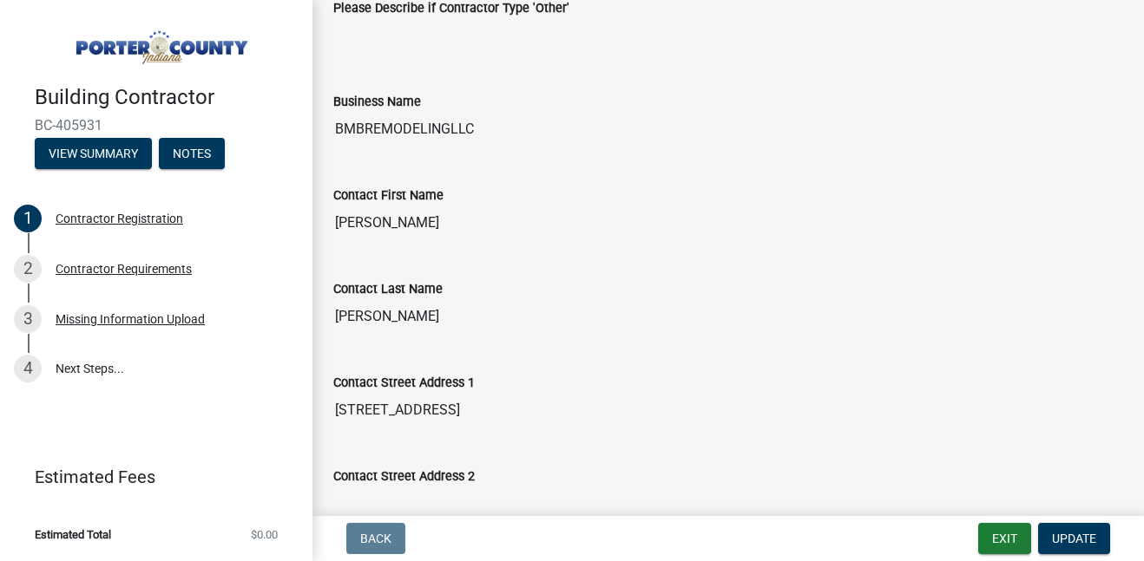
scroll to position [561, 0]
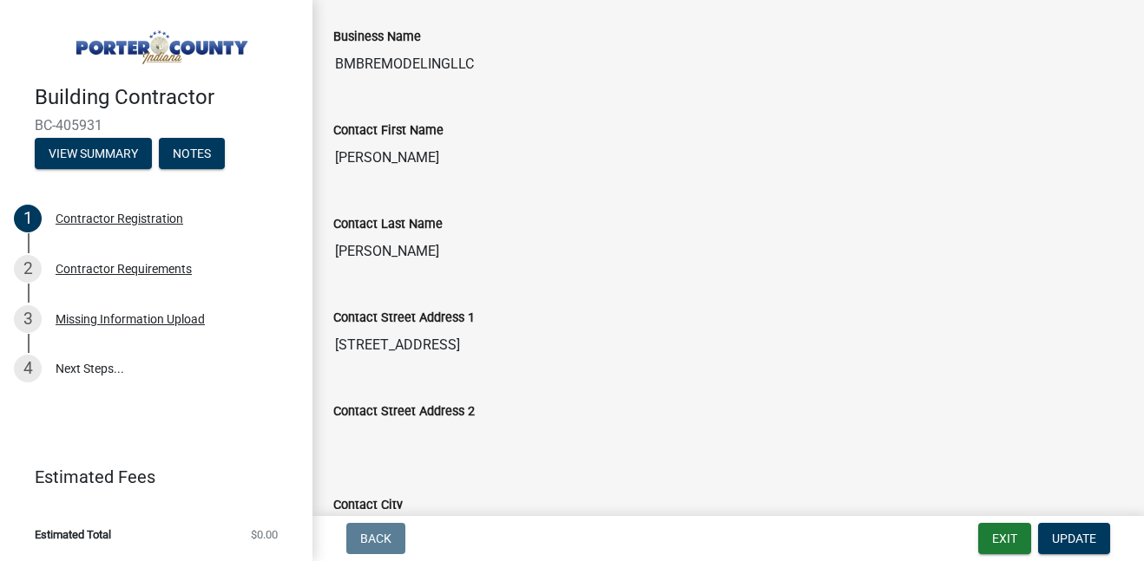
click at [363, 252] on input "[PERSON_NAME]" at bounding box center [728, 251] width 790 height 35
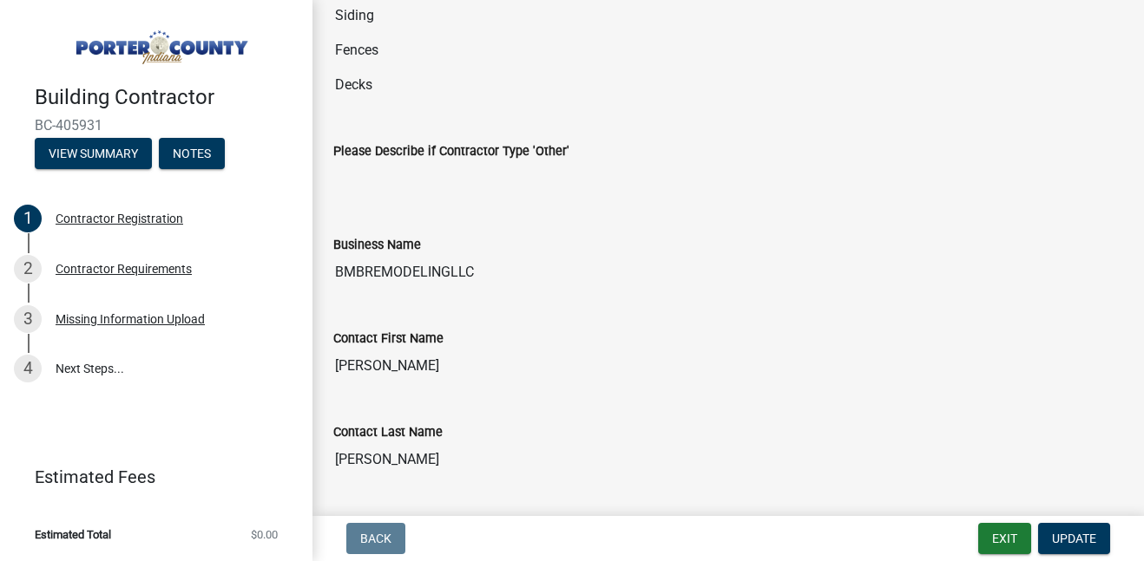
scroll to position [0, 0]
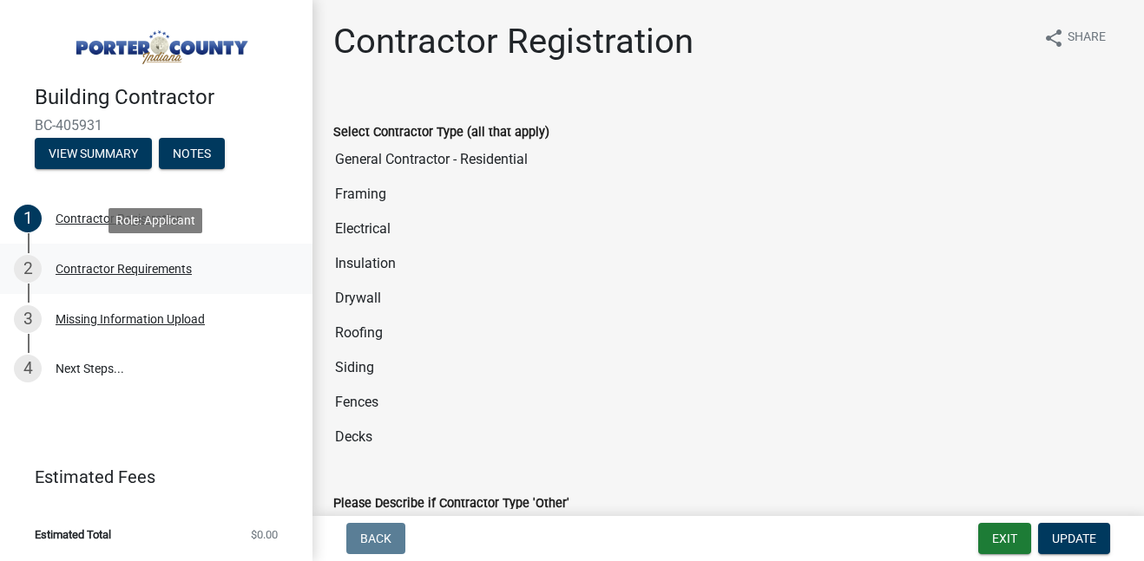
click at [154, 268] on div "Contractor Requirements" at bounding box center [124, 269] width 136 height 12
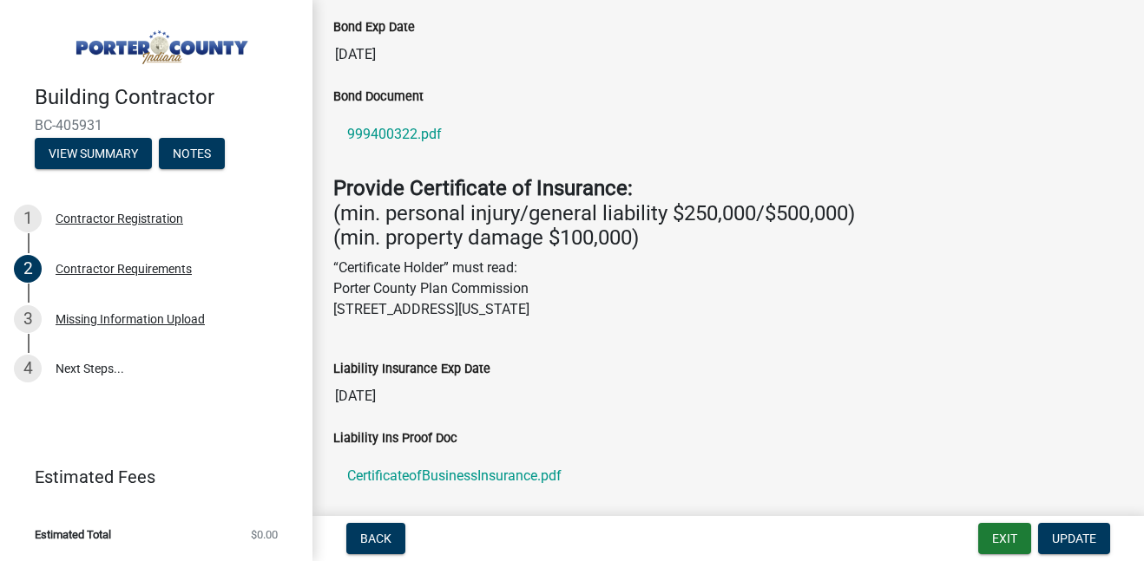
scroll to position [385, 0]
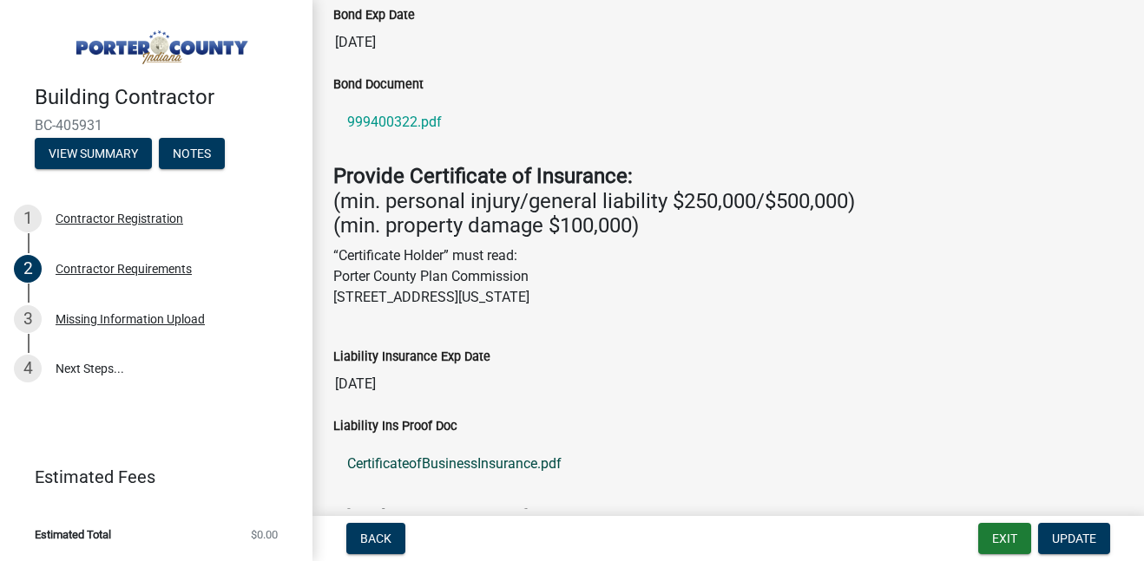
click at [449, 465] on link "CertificateofBusinessInsurance.pdf" at bounding box center [728, 464] width 790 height 42
click at [187, 47] on img at bounding box center [160, 42] width 250 height 49
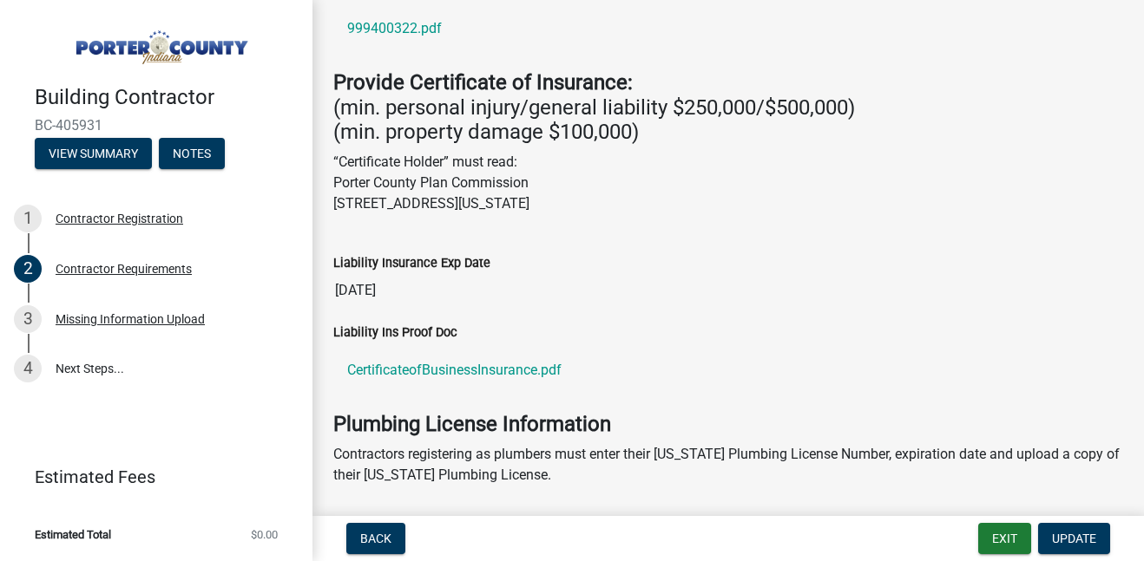
scroll to position [480, 0]
click at [1087, 536] on span "Update" at bounding box center [1074, 539] width 44 height 14
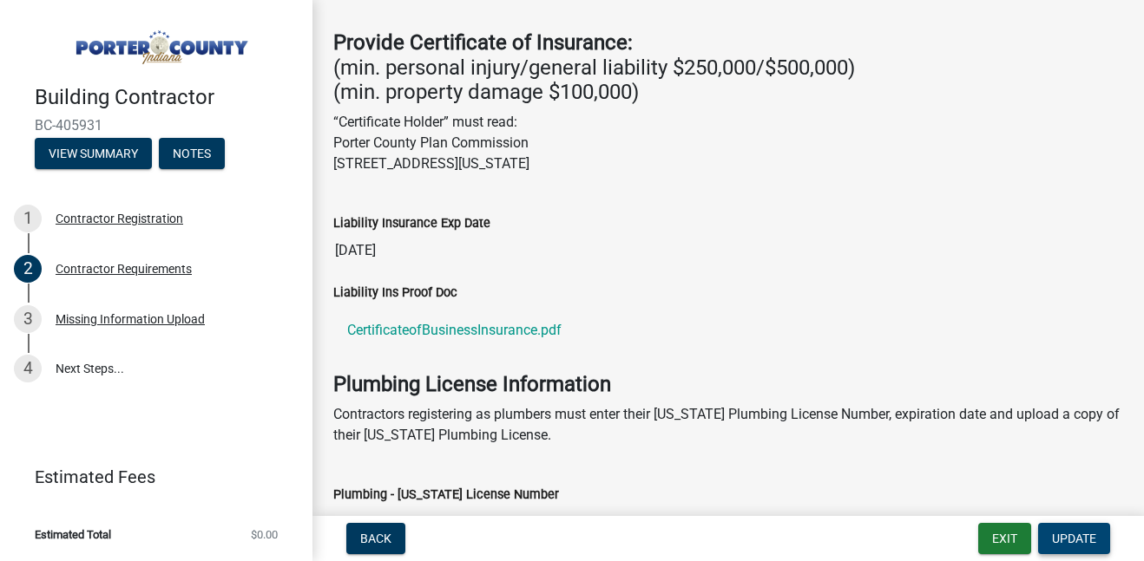
scroll to position [521, 0]
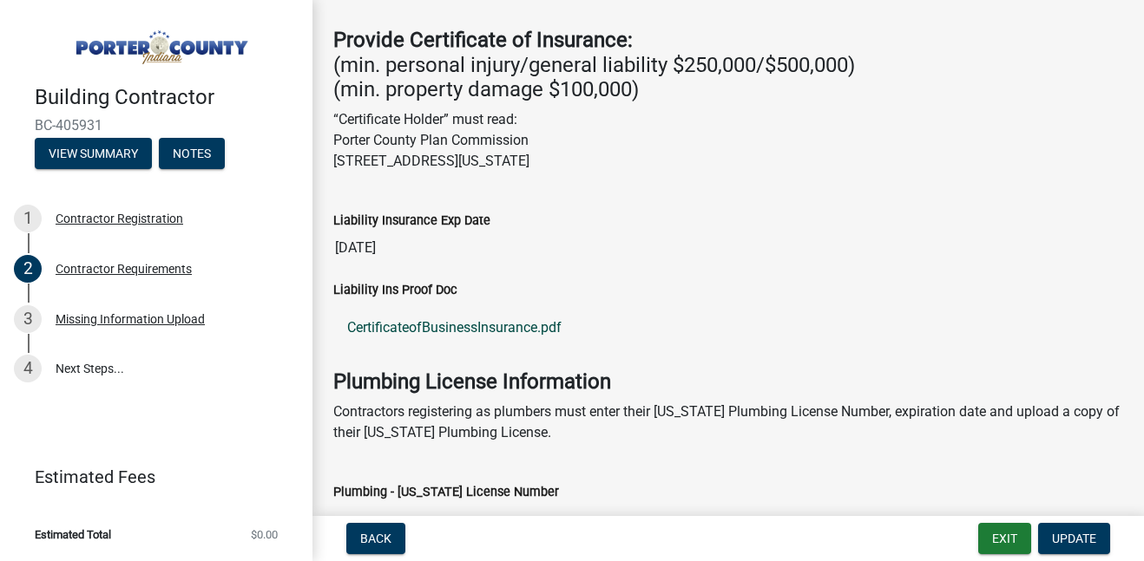
click at [494, 320] on link "CertificateofBusinessInsurance.pdf" at bounding box center [728, 328] width 790 height 42
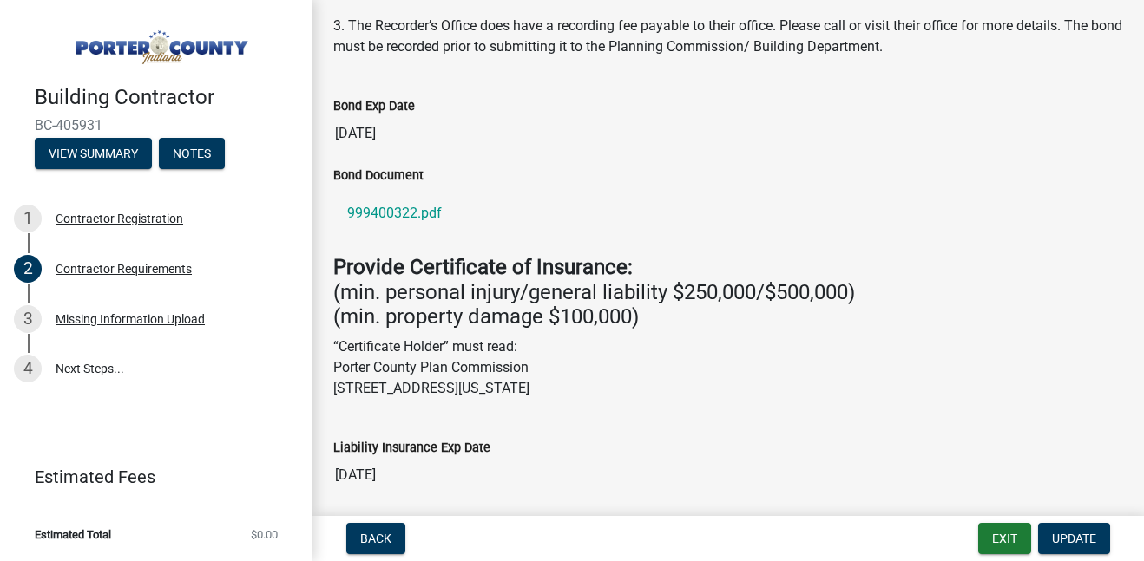
scroll to position [292, 0]
